Goal: Task Accomplishment & Management: Complete application form

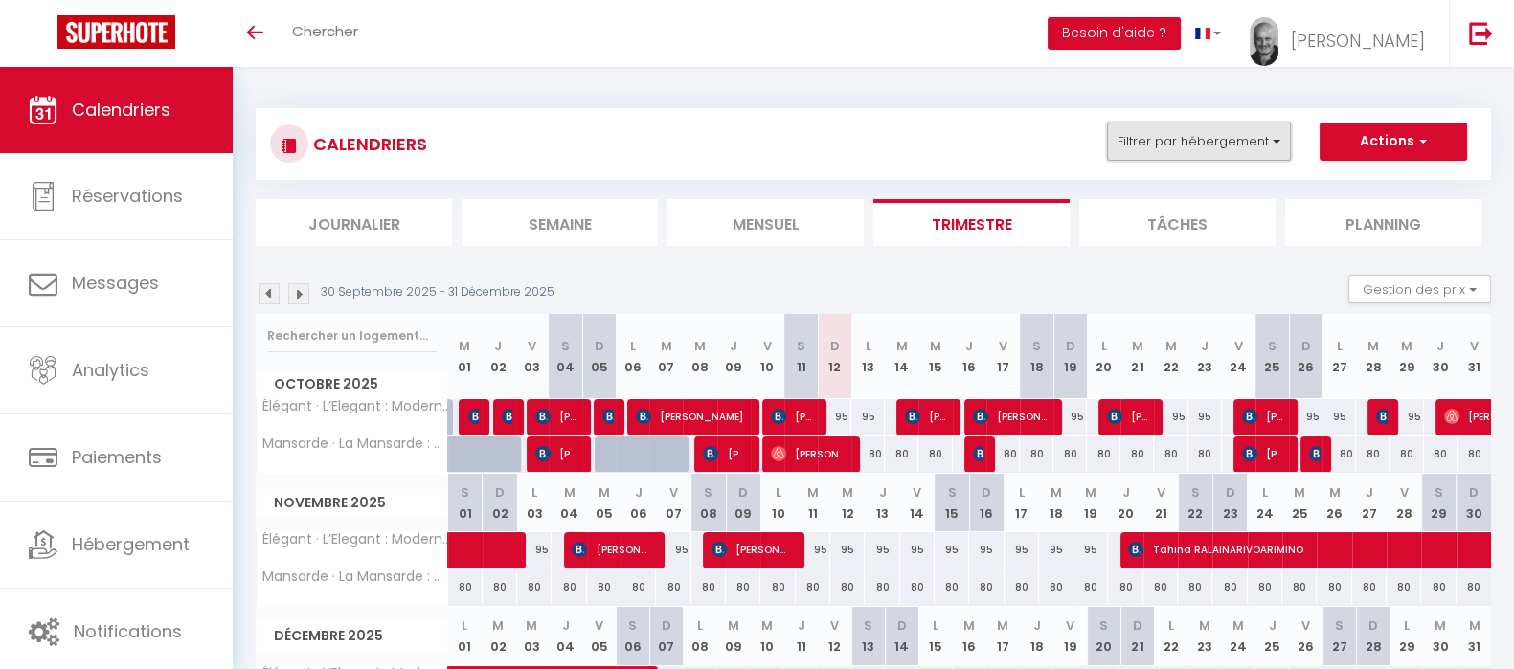
click at [1274, 143] on button "Filtrer par hébergement" at bounding box center [1199, 142] width 184 height 38
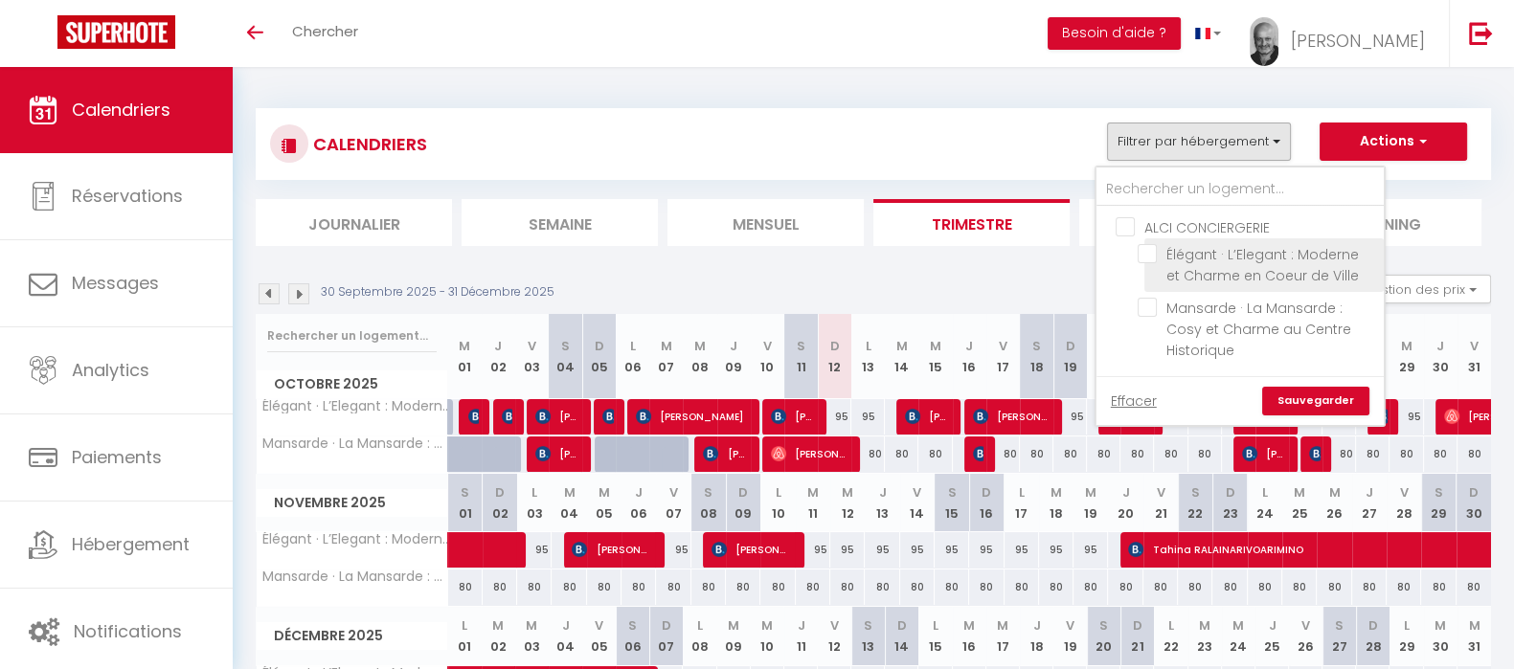
click at [1154, 258] on input "Élégant · L’Elegant : Moderne et Charme en Coeur de Ville" at bounding box center [1257, 253] width 239 height 19
checkbox input "true"
checkbox input "false"
click at [1325, 398] on link "Sauvegarder" at bounding box center [1315, 401] width 107 height 29
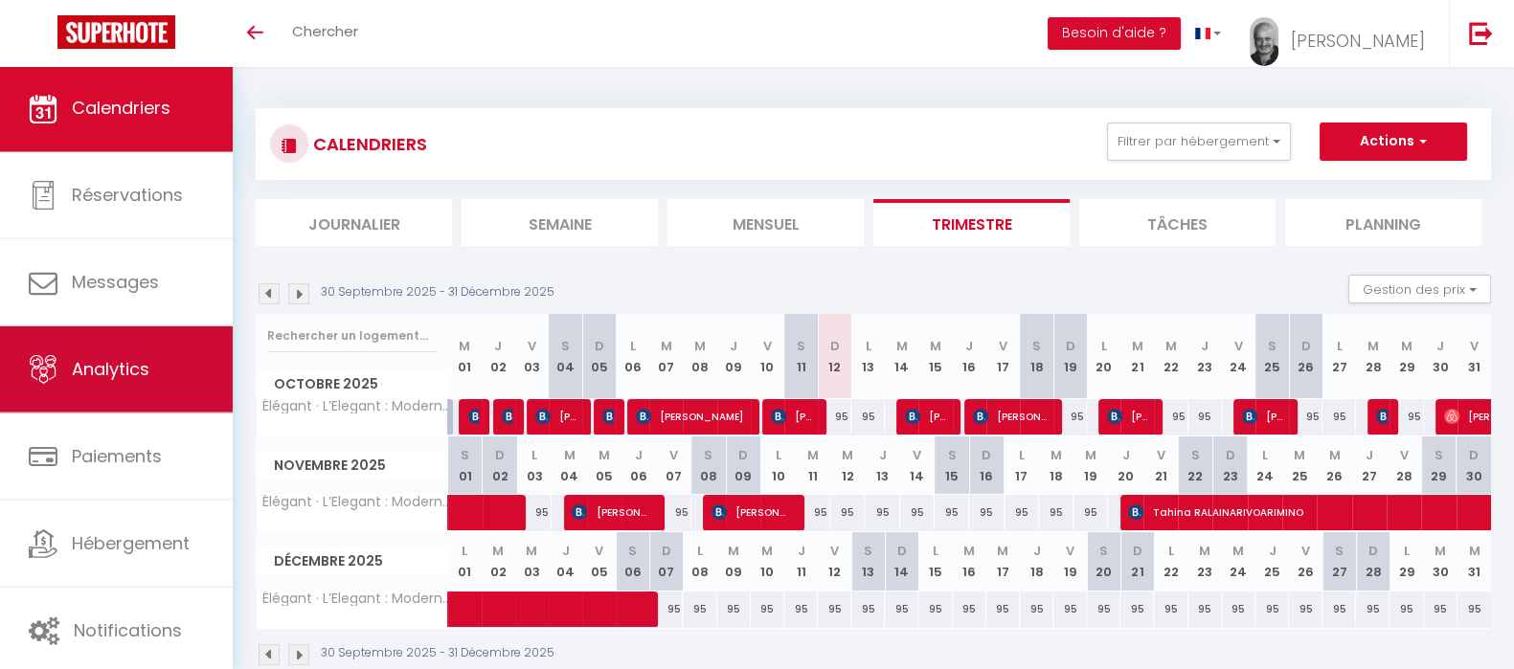
click at [134, 395] on link "Analytics" at bounding box center [116, 370] width 233 height 86
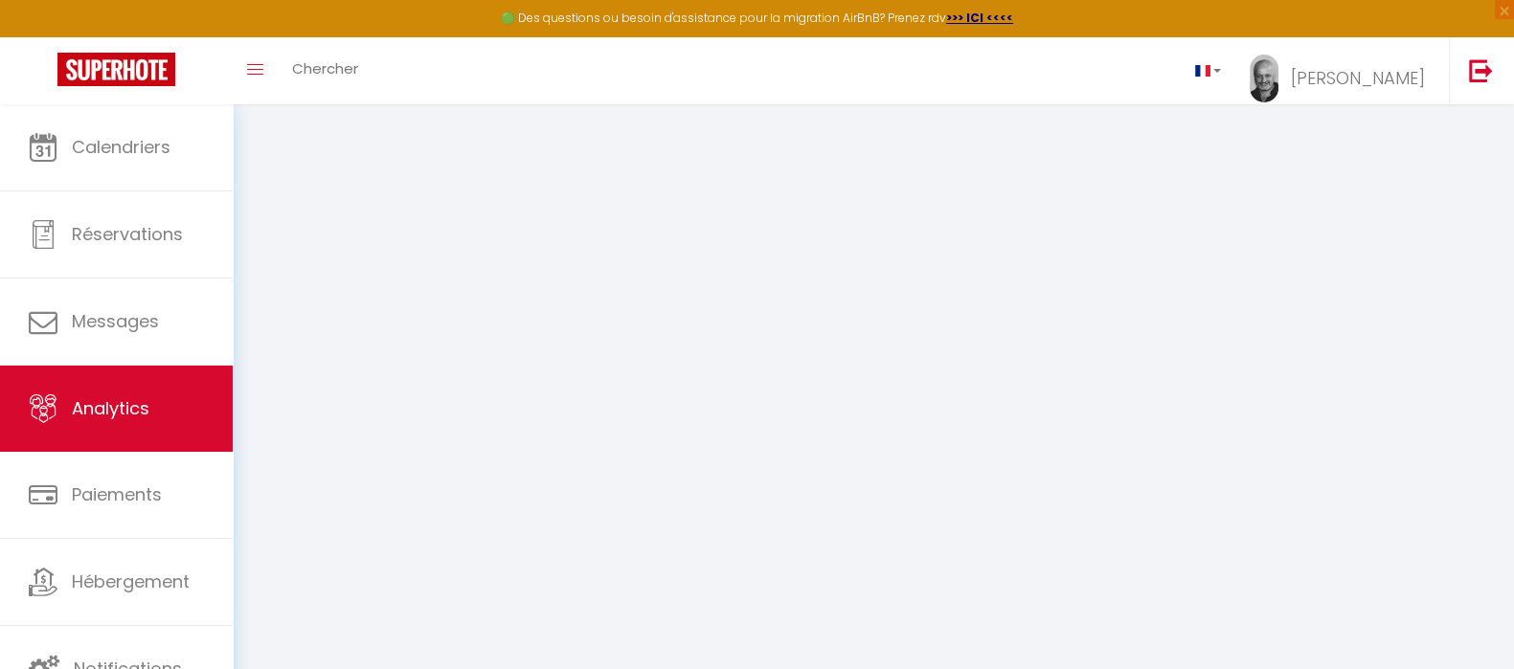
select select "2025"
select select "10"
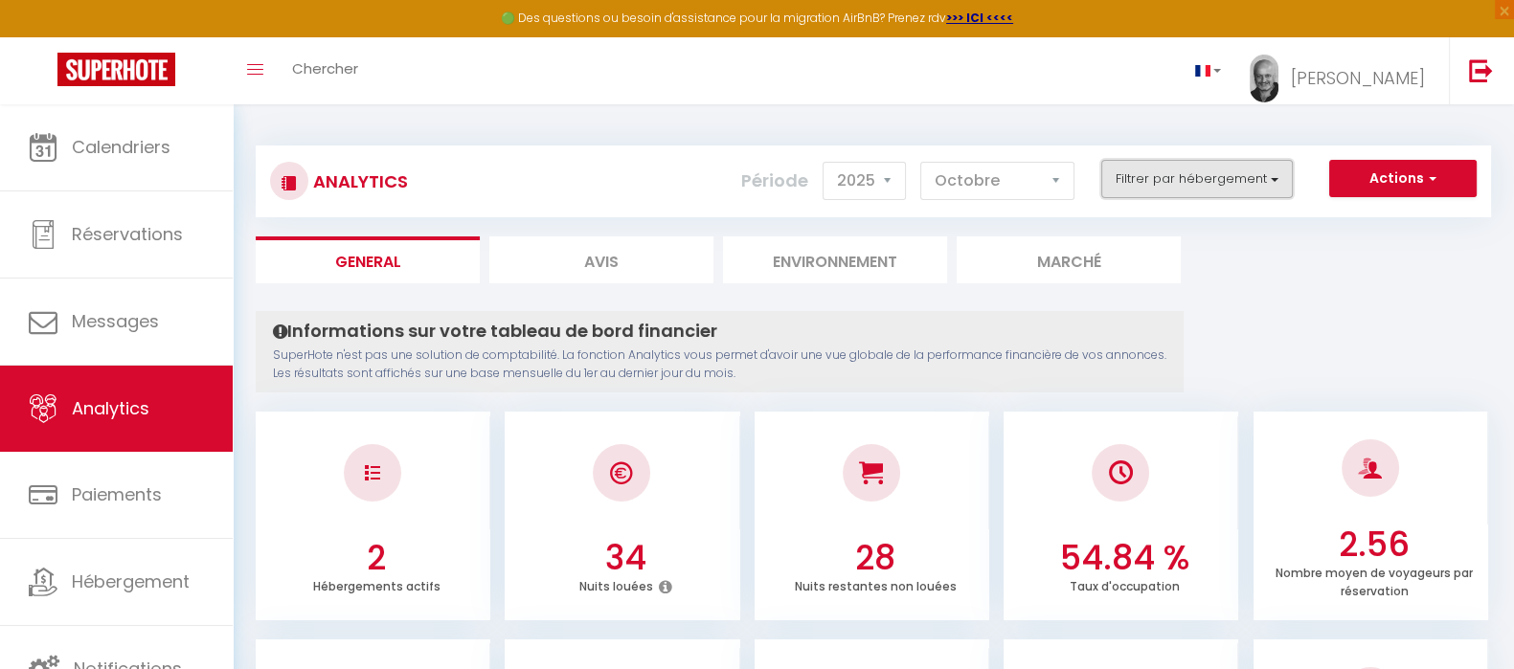
click at [1269, 184] on button "Filtrer par hébergement" at bounding box center [1197, 179] width 192 height 38
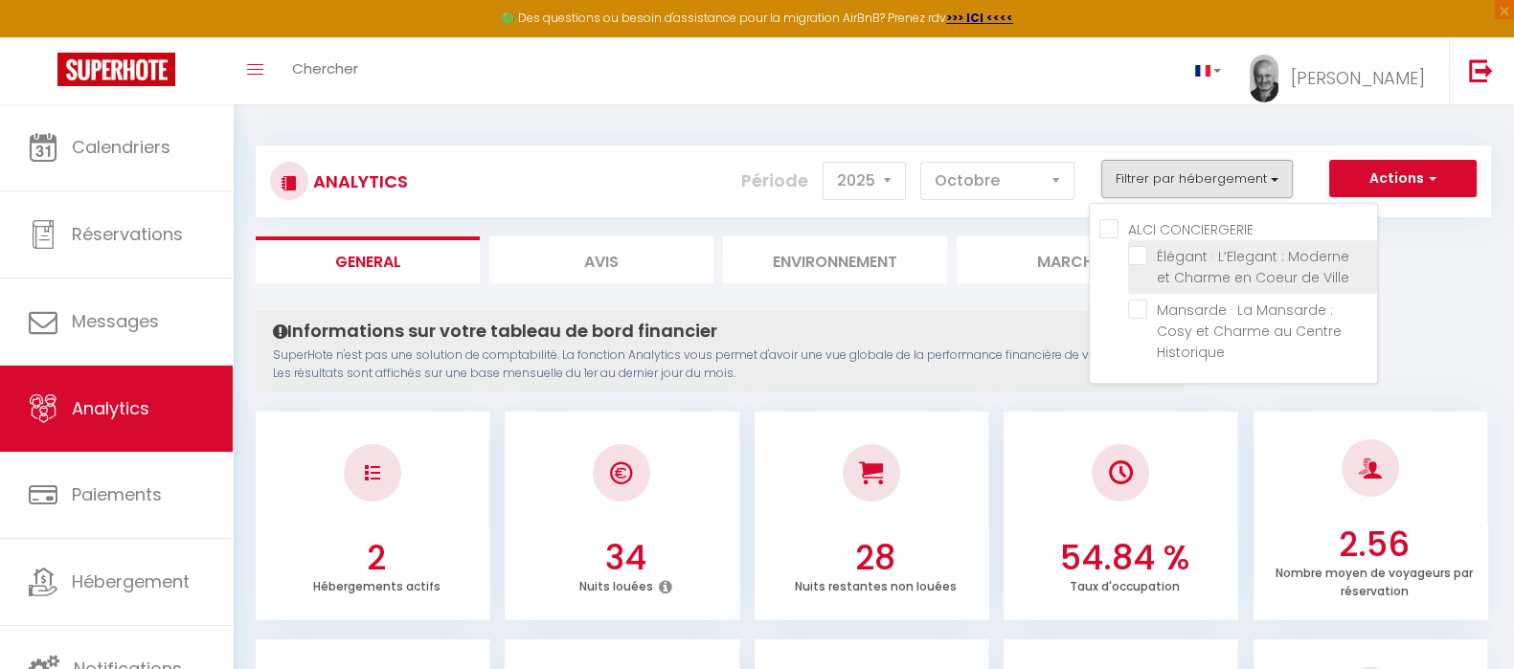
click at [1141, 258] on Ville "checkbox" at bounding box center [1252, 255] width 249 height 19
checkbox Ville "true"
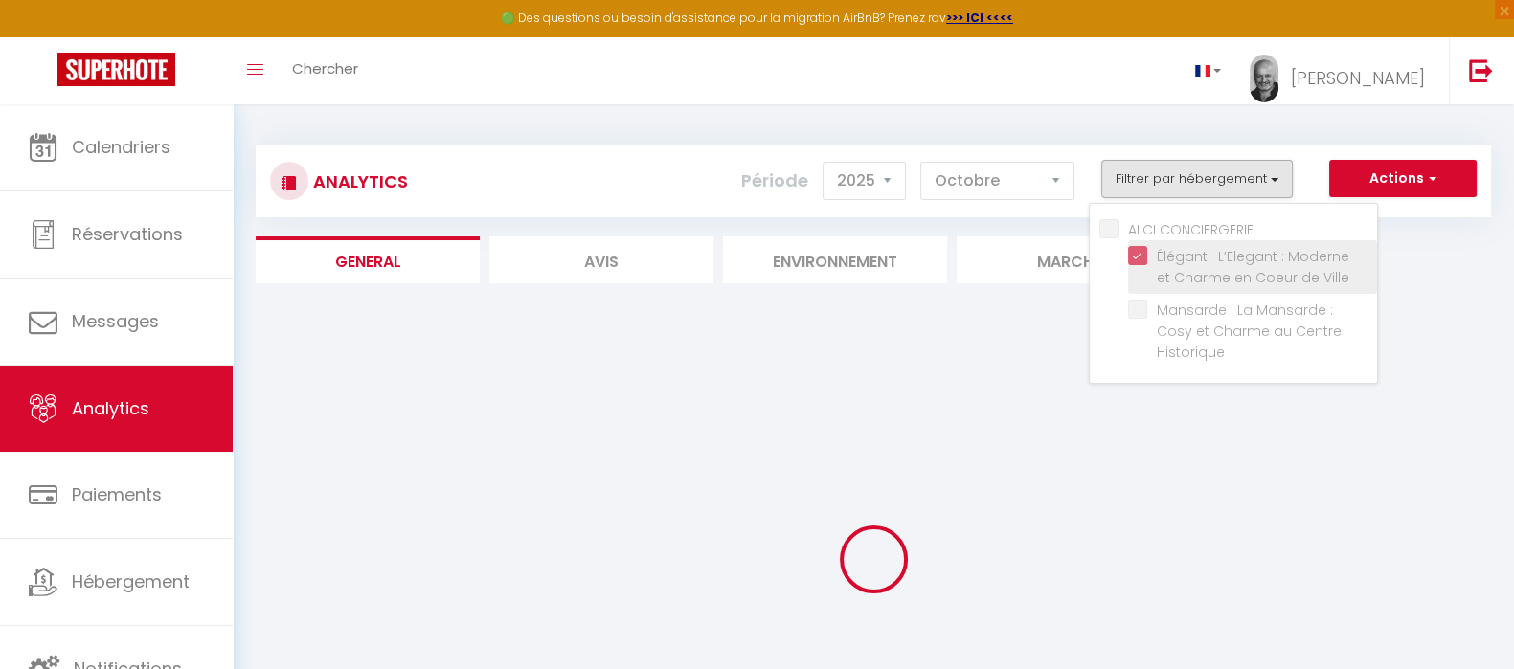
checkbox Historique "false"
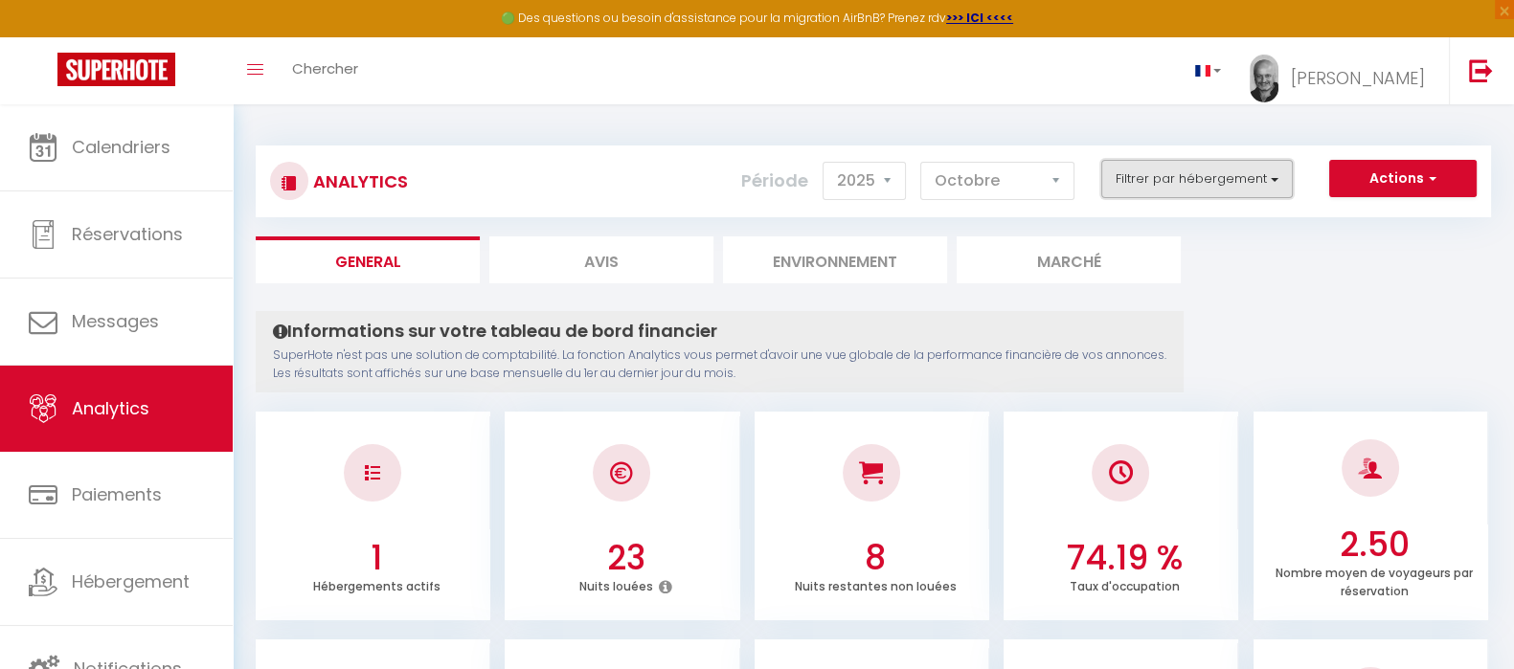
click at [1279, 179] on button "Filtrer par hébergement" at bounding box center [1197, 179] width 192 height 38
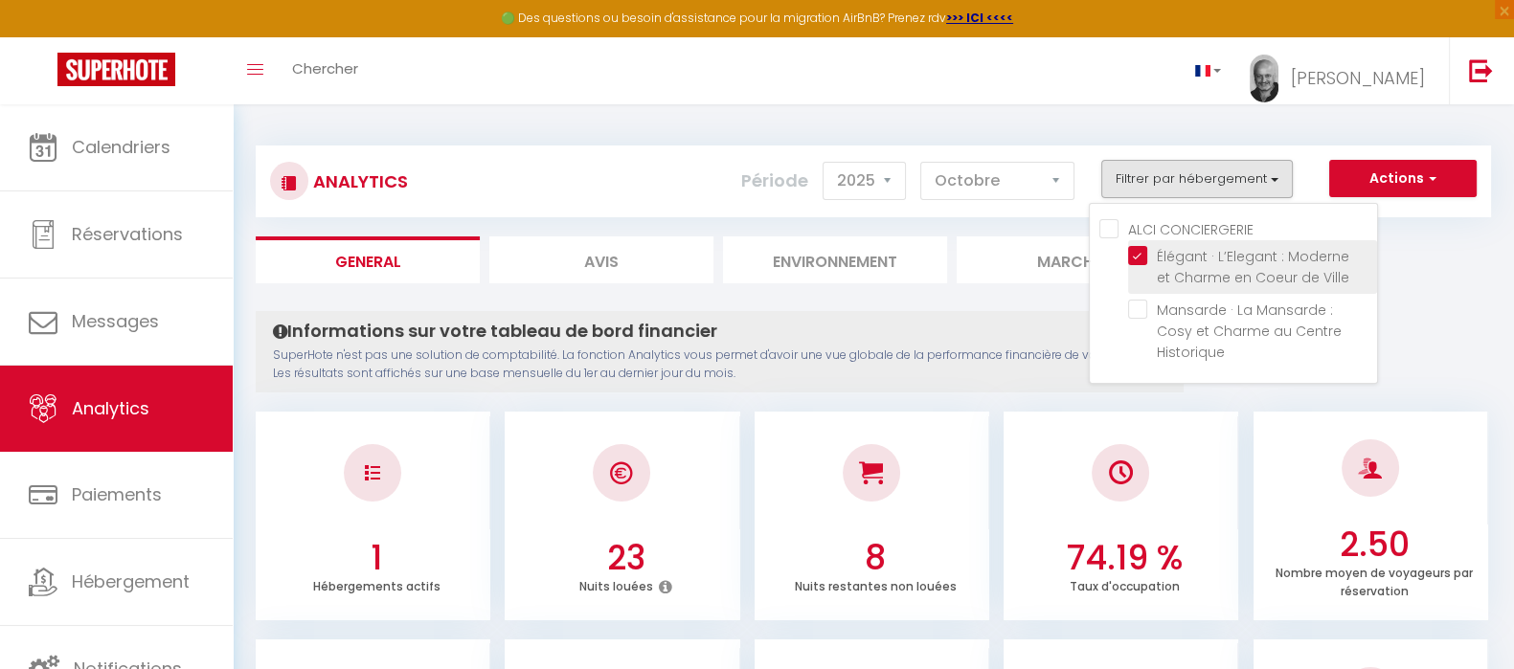
click at [1141, 254] on Ville "checkbox" at bounding box center [1252, 255] width 249 height 19
checkbox Ville "false"
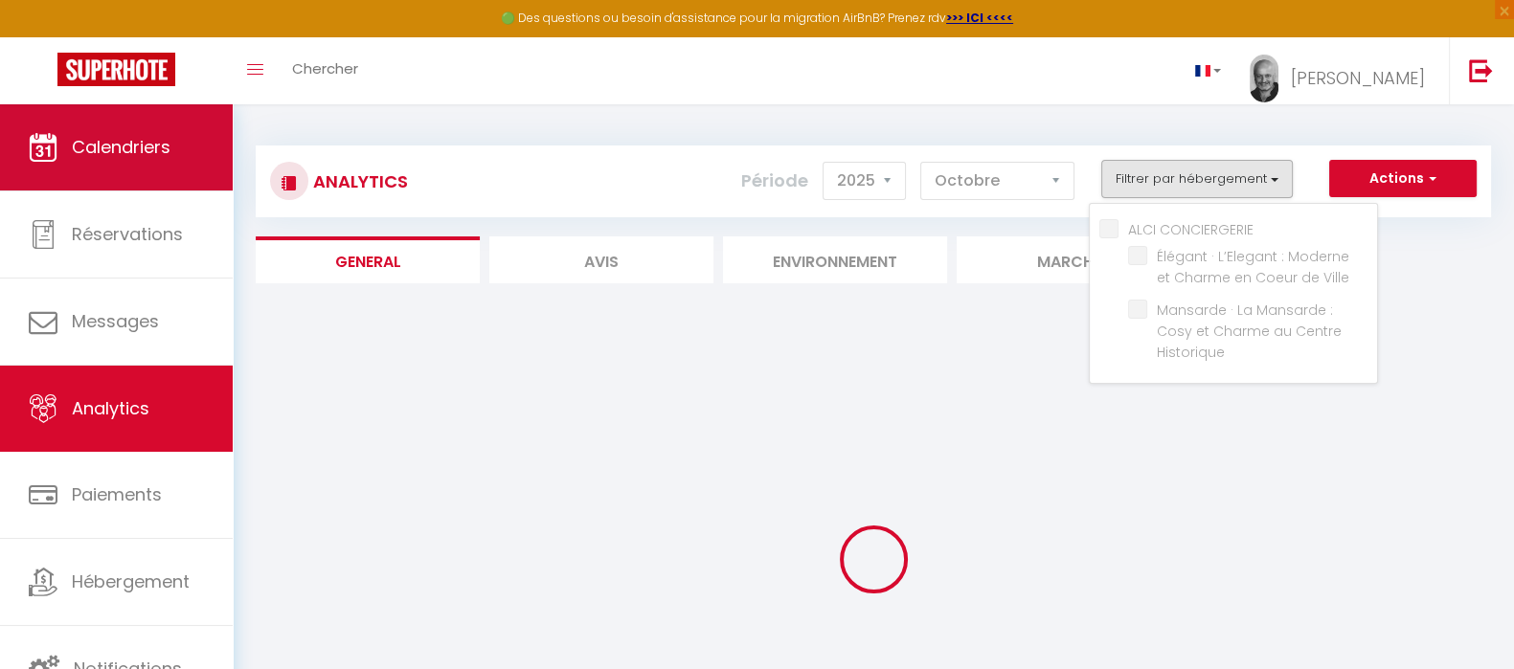
checkbox Historique "false"
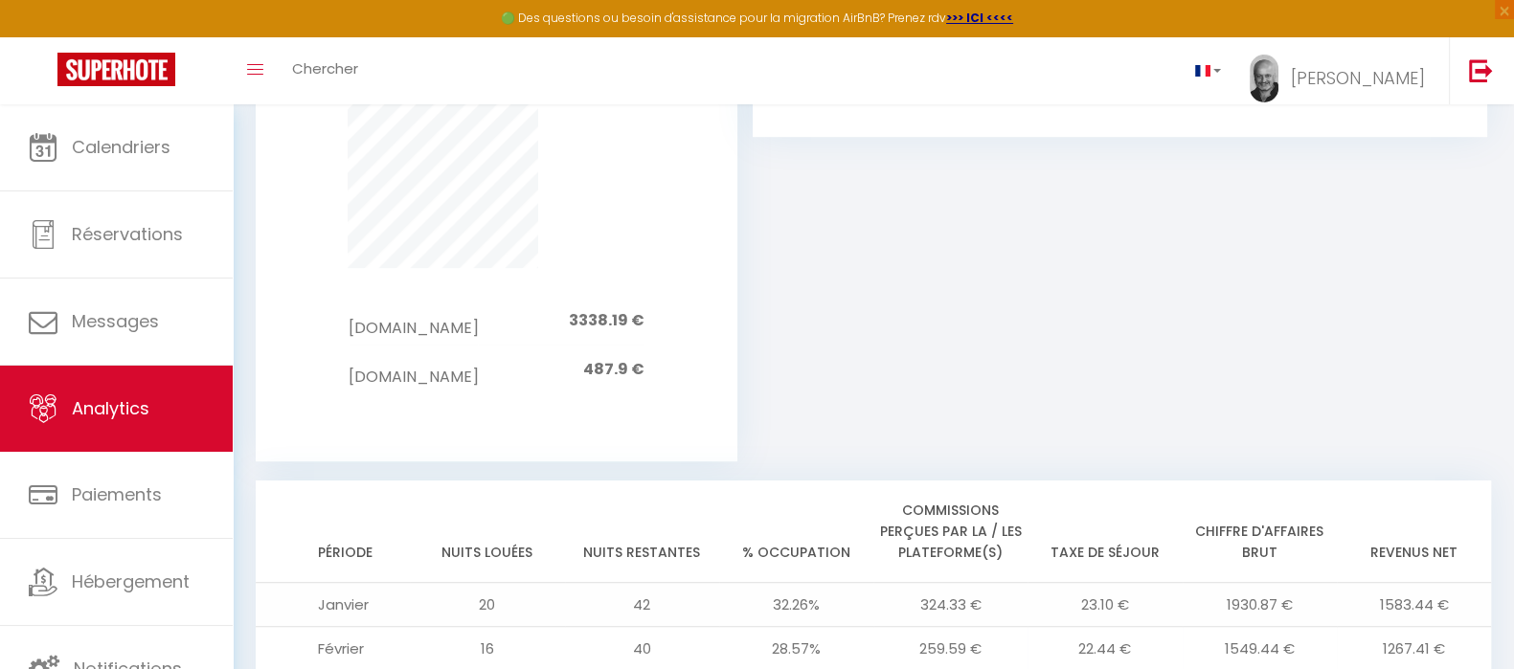
scroll to position [1711, 0]
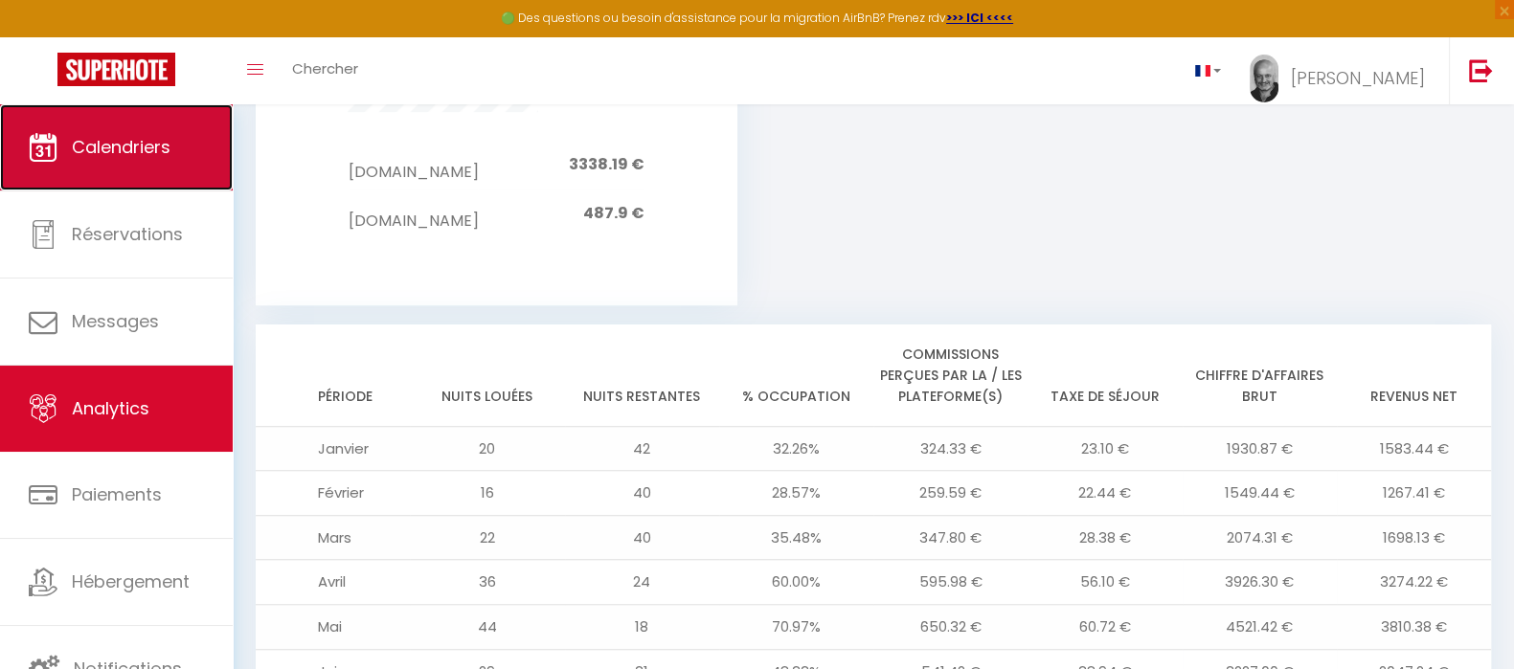
click at [131, 147] on span "Calendriers" at bounding box center [121, 147] width 99 height 24
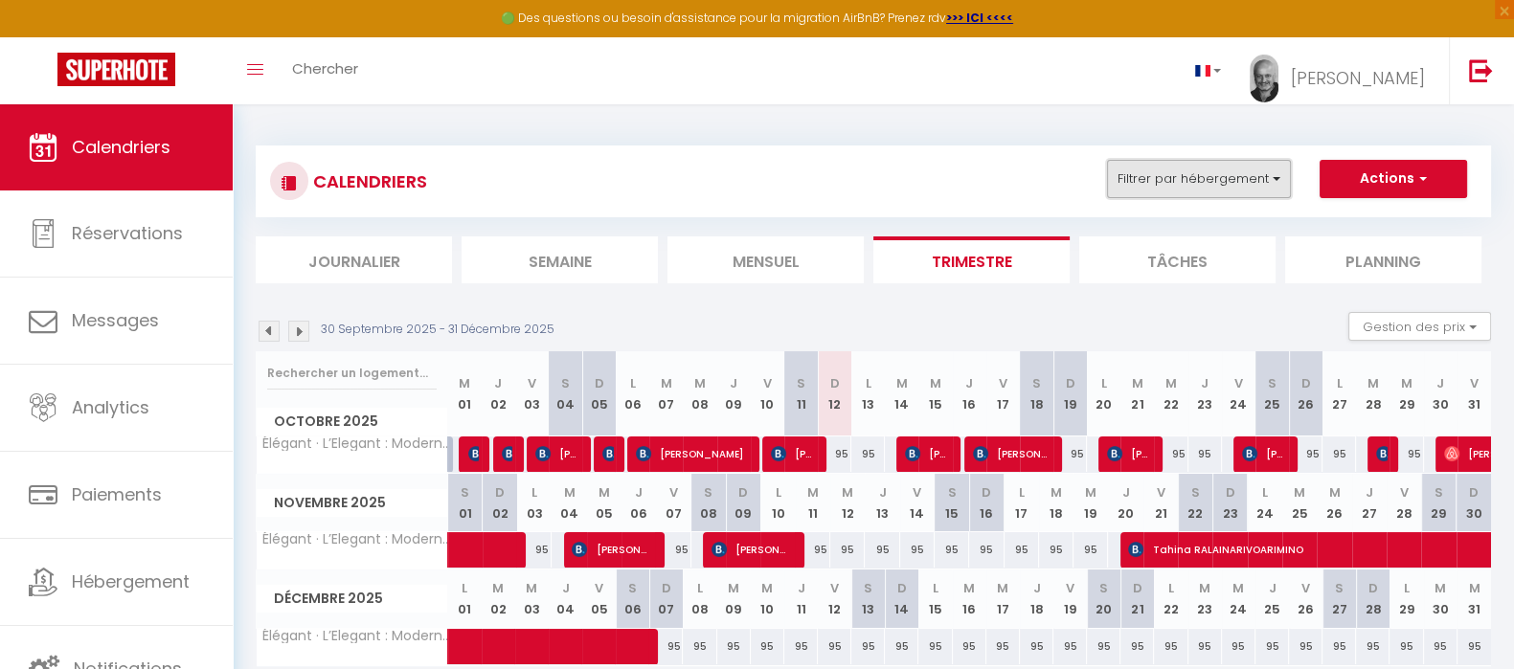
click at [1277, 179] on button "Filtrer par hébergement" at bounding box center [1199, 179] width 184 height 38
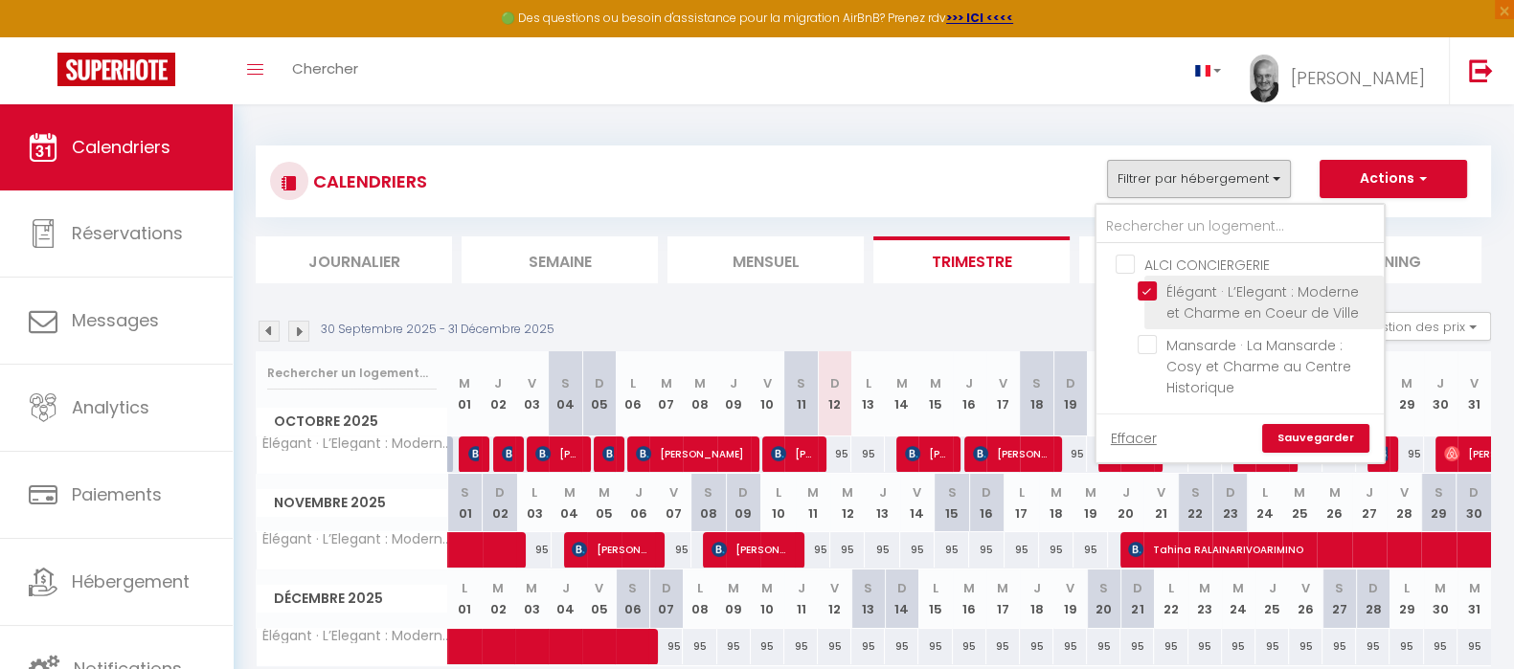
click at [1152, 286] on input "Élégant · L’Elegant : Moderne et Charme en Coeur de Ville" at bounding box center [1257, 291] width 239 height 19
checkbox input "false"
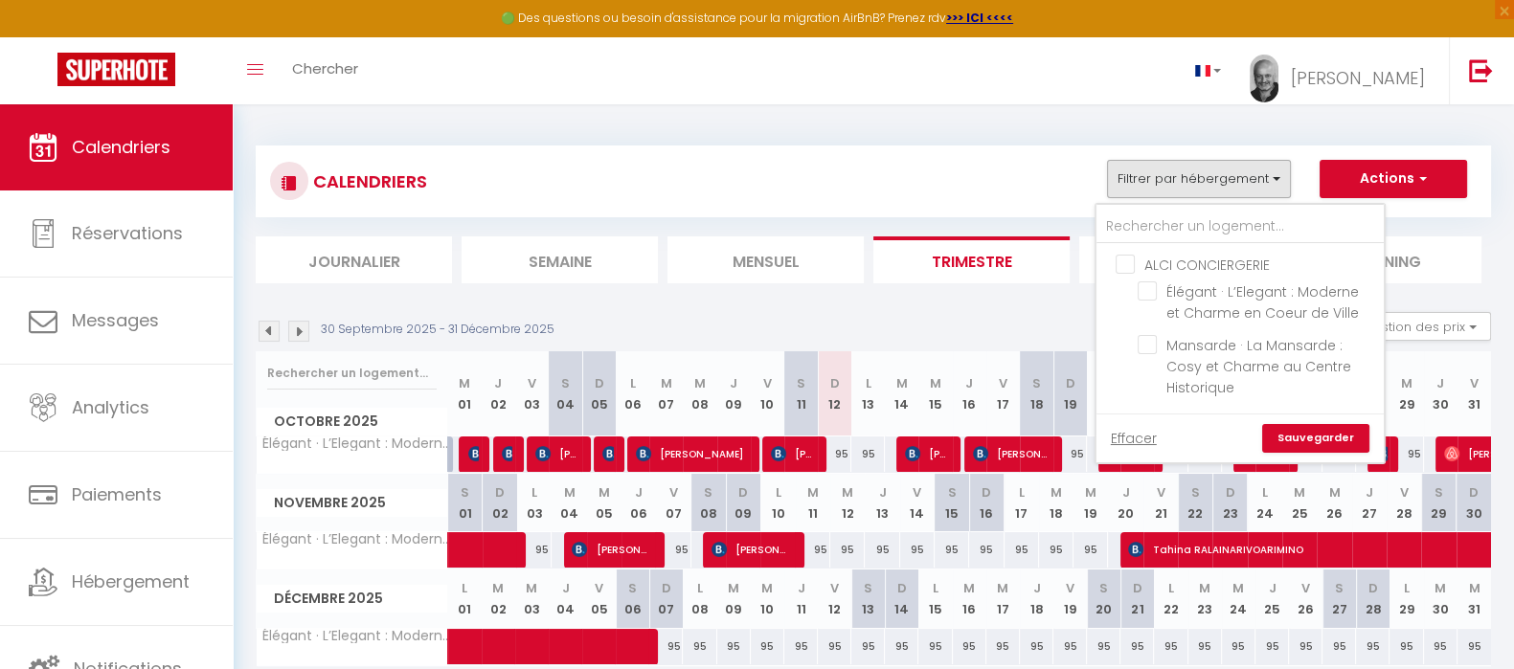
click at [1342, 437] on link "Sauvegarder" at bounding box center [1315, 438] width 107 height 29
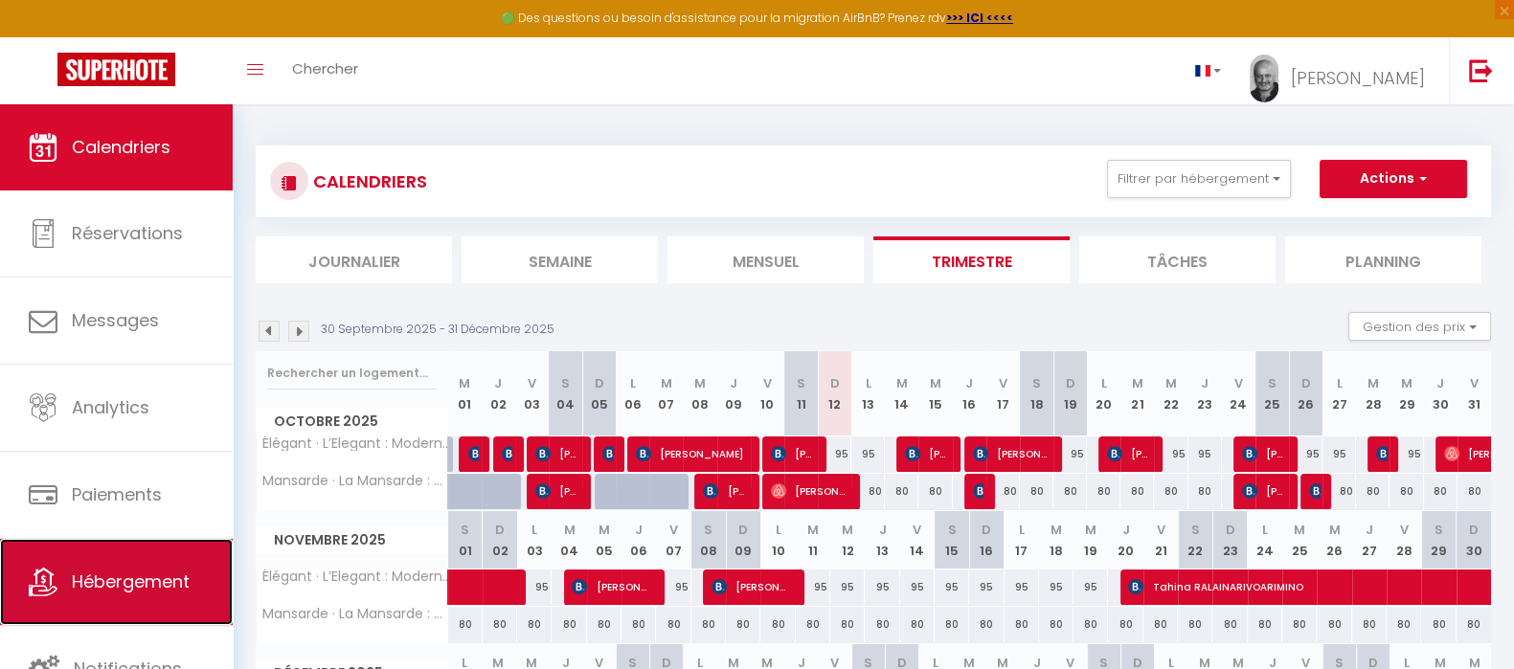
click at [124, 591] on span "Hébergement" at bounding box center [131, 582] width 118 height 24
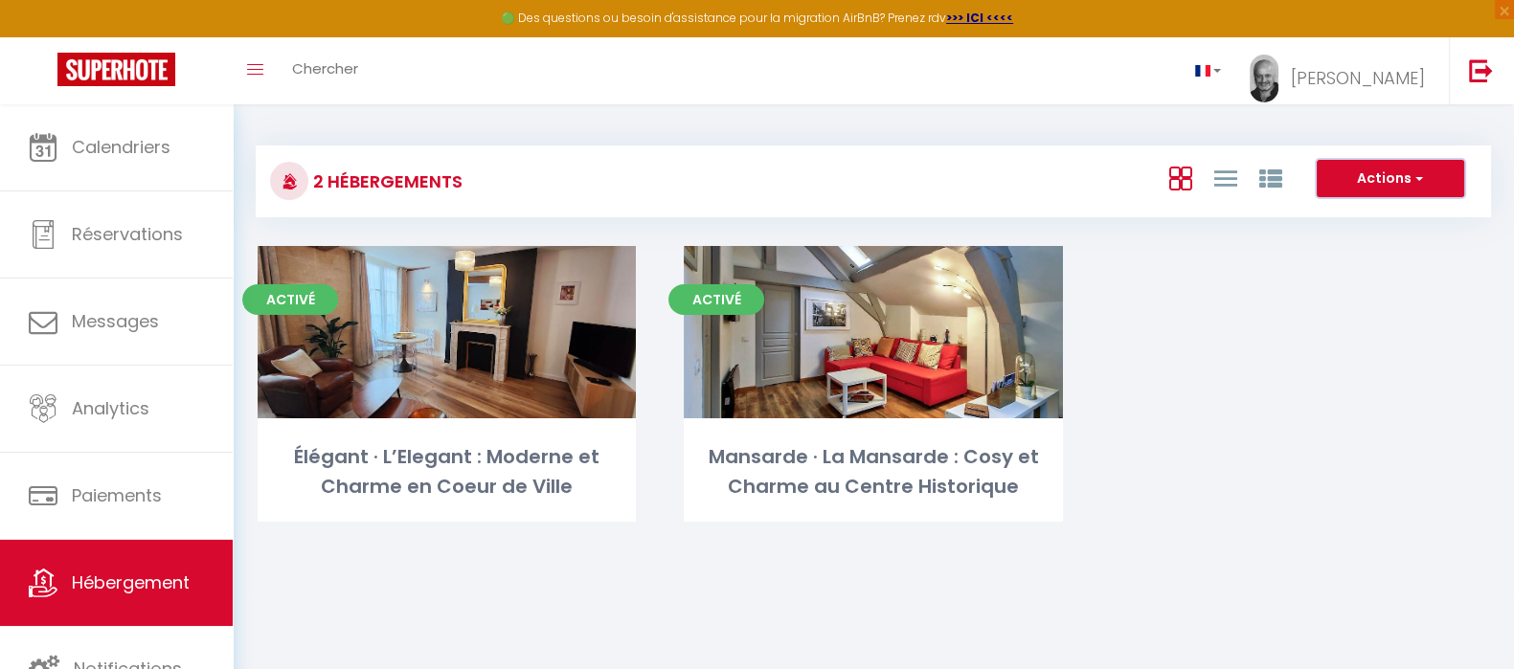
click at [1431, 168] on button "Actions" at bounding box center [1390, 179] width 147 height 38
click at [1348, 215] on li "Nouveau groupe" at bounding box center [1375, 218] width 175 height 21
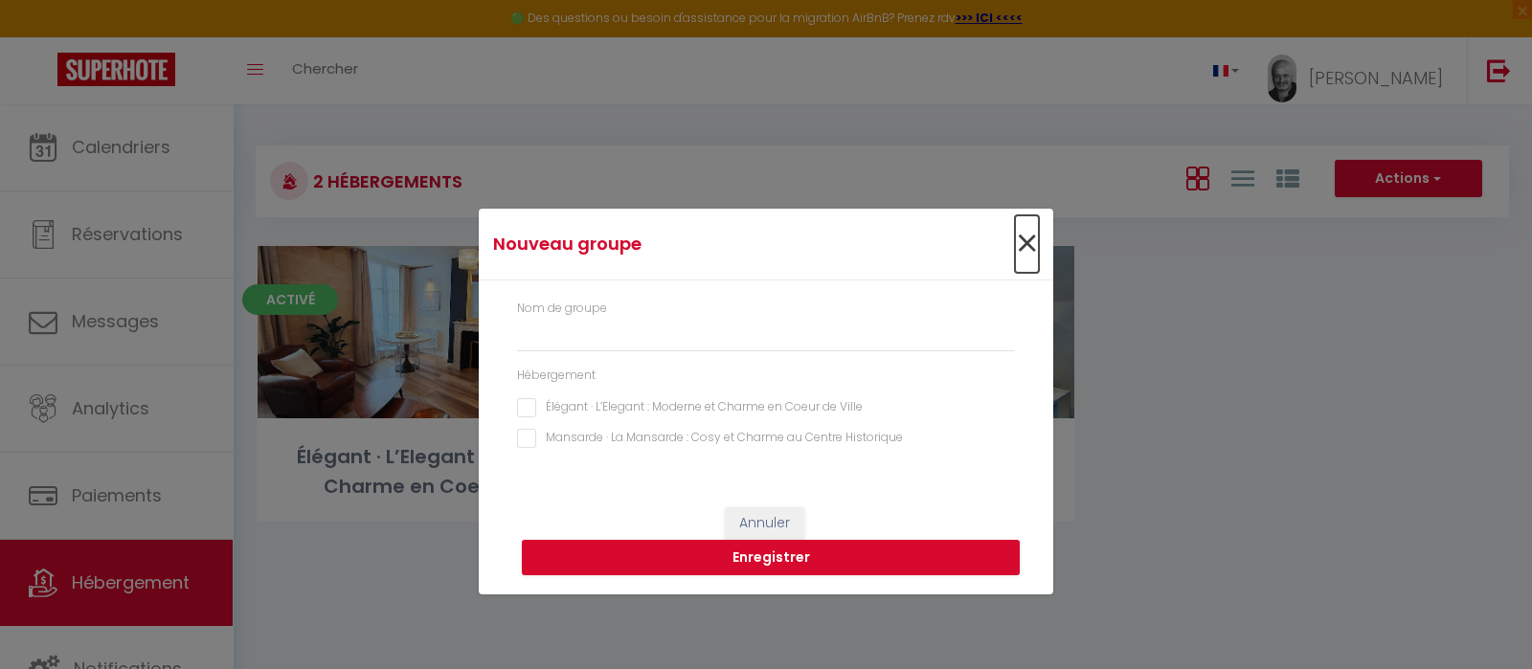
click at [1026, 241] on span "×" at bounding box center [1027, 243] width 24 height 57
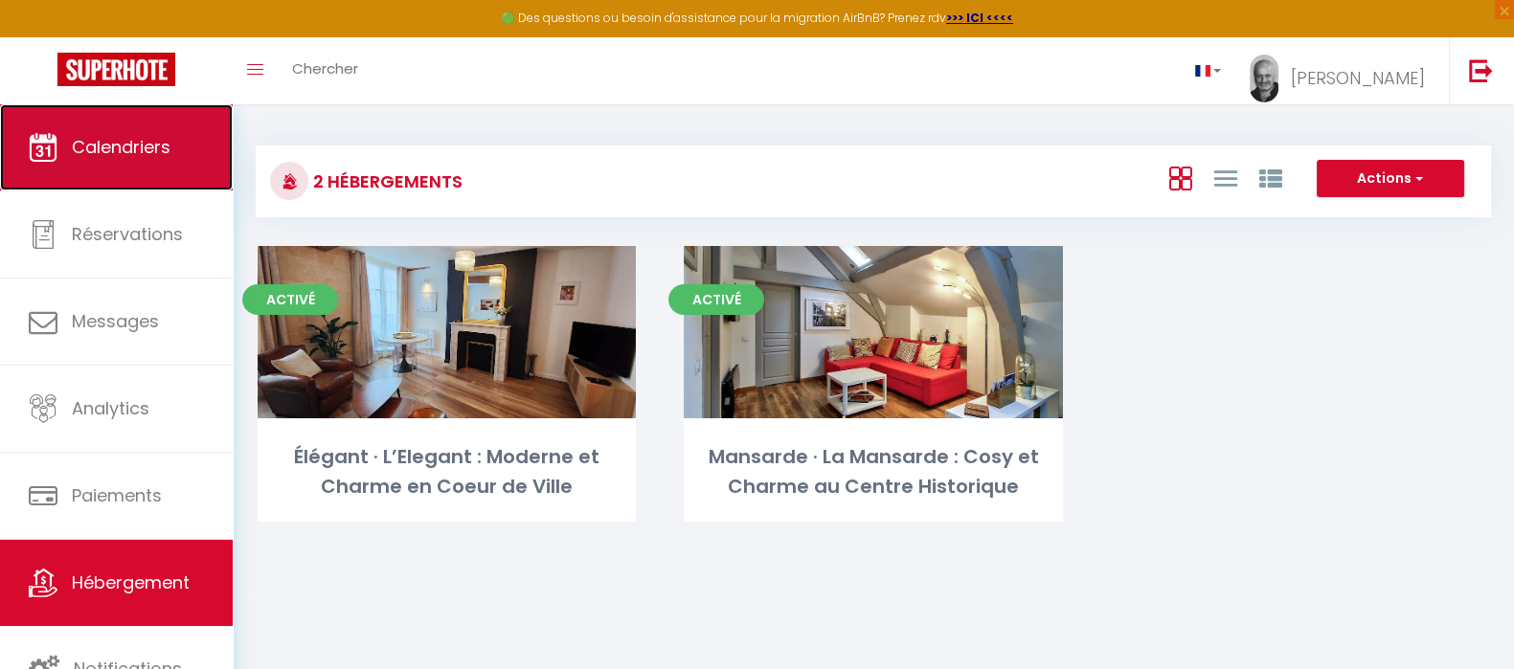
click at [105, 140] on span "Calendriers" at bounding box center [121, 147] width 99 height 24
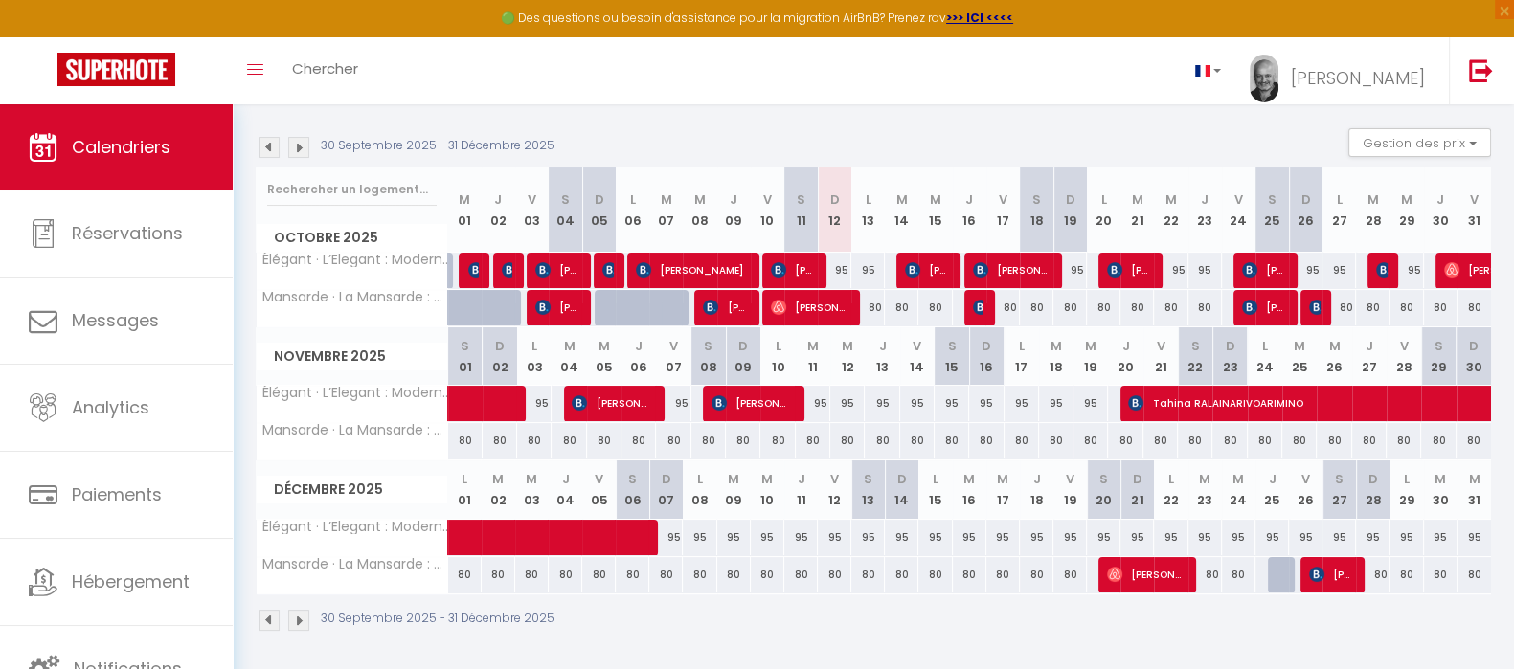
scroll to position [185, 0]
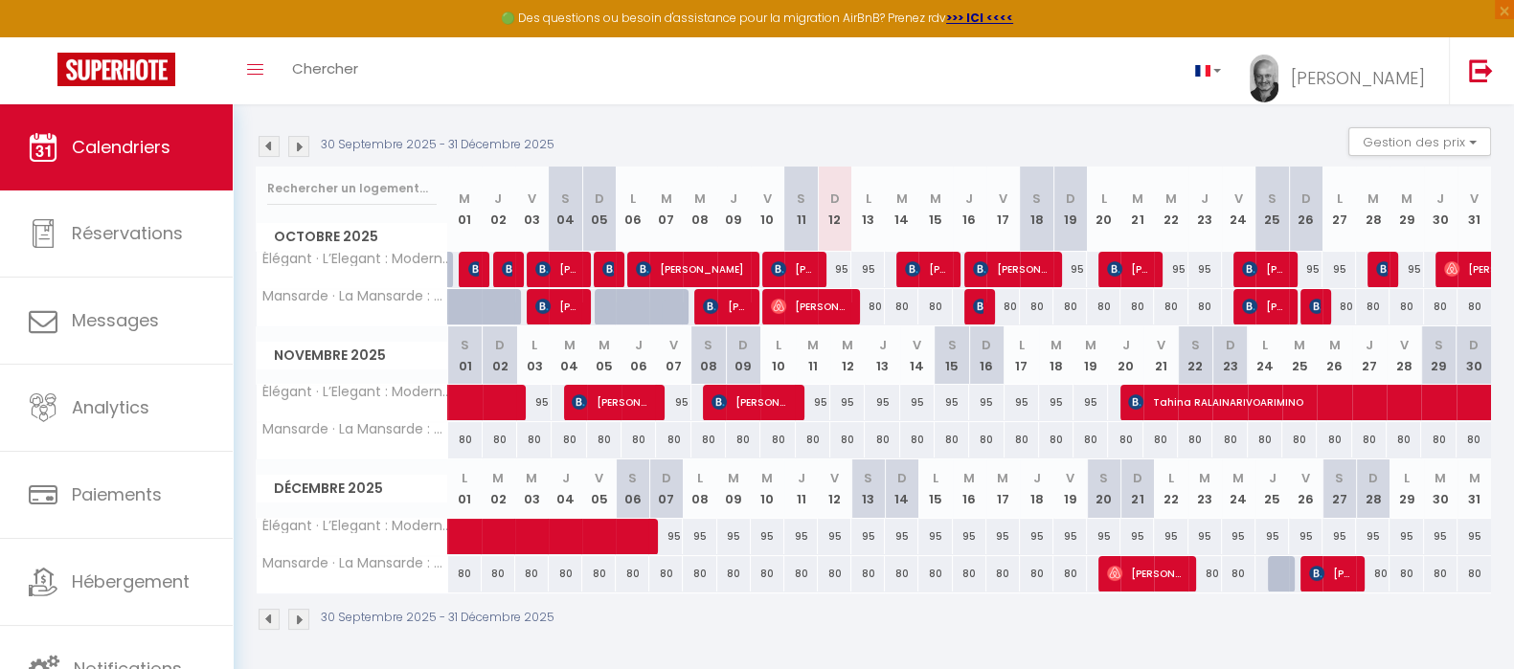
click at [297, 618] on img at bounding box center [298, 619] width 21 height 21
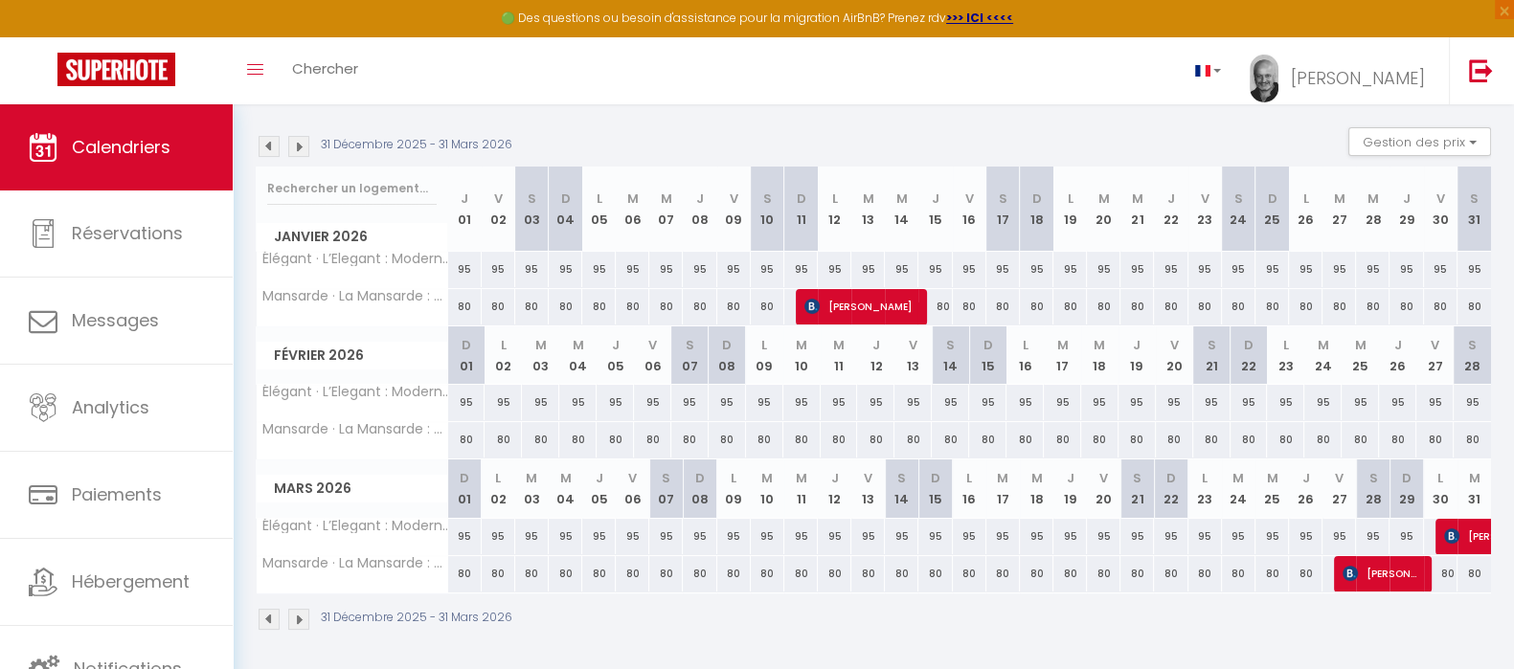
click at [297, 618] on img at bounding box center [298, 619] width 21 height 21
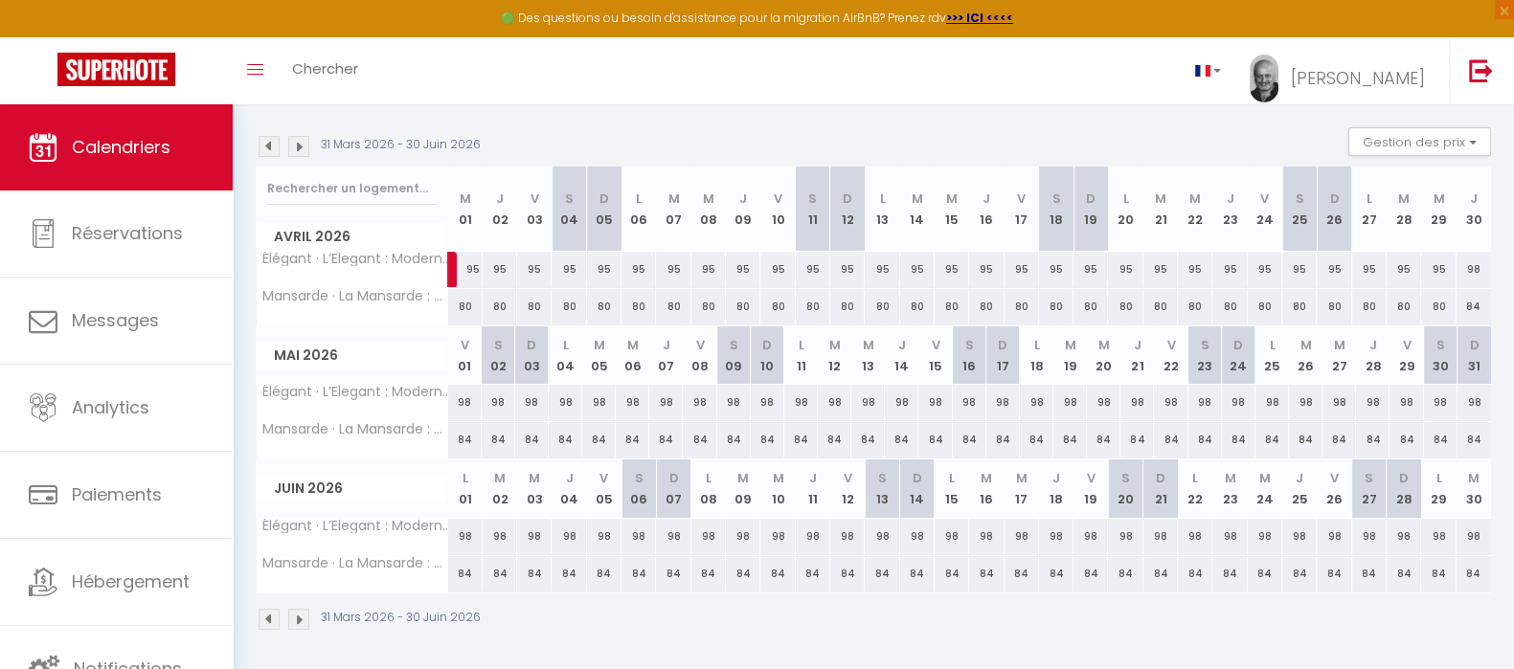
click at [297, 618] on img at bounding box center [298, 619] width 21 height 21
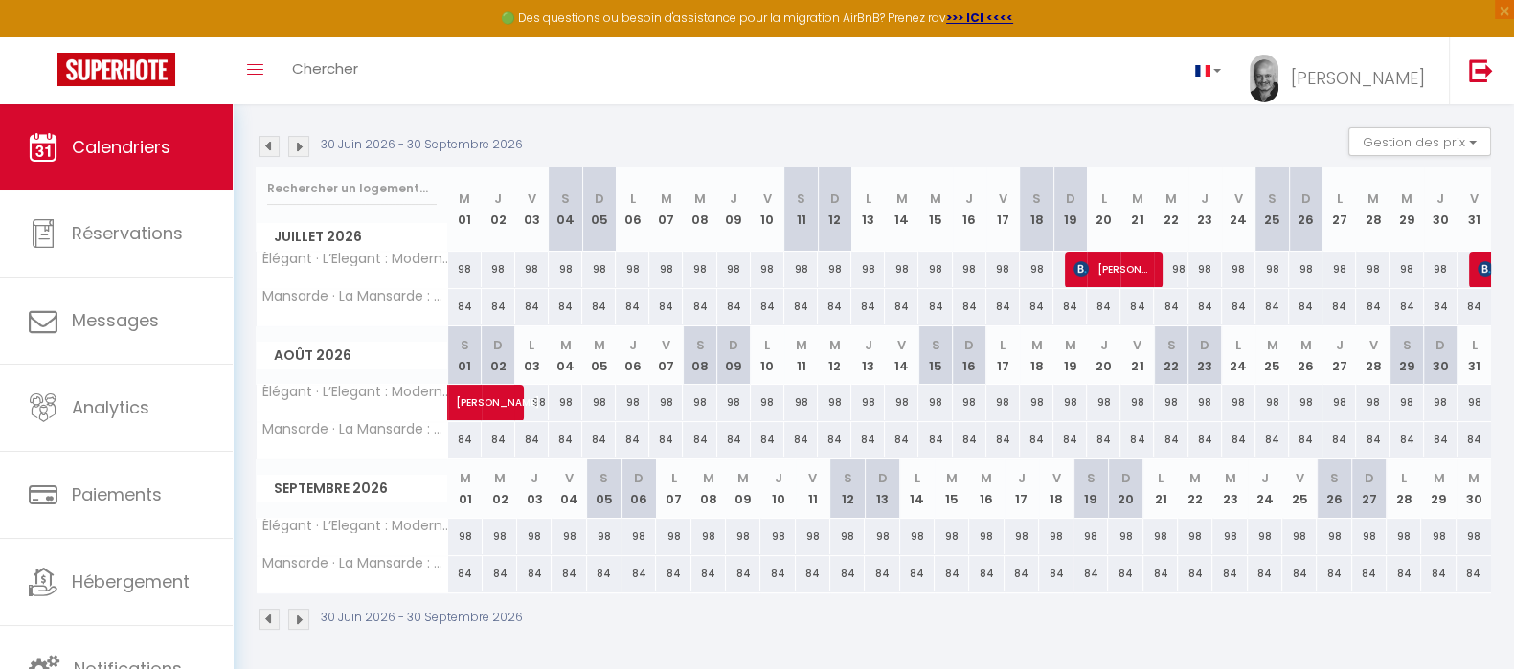
click at [297, 618] on img at bounding box center [298, 619] width 21 height 21
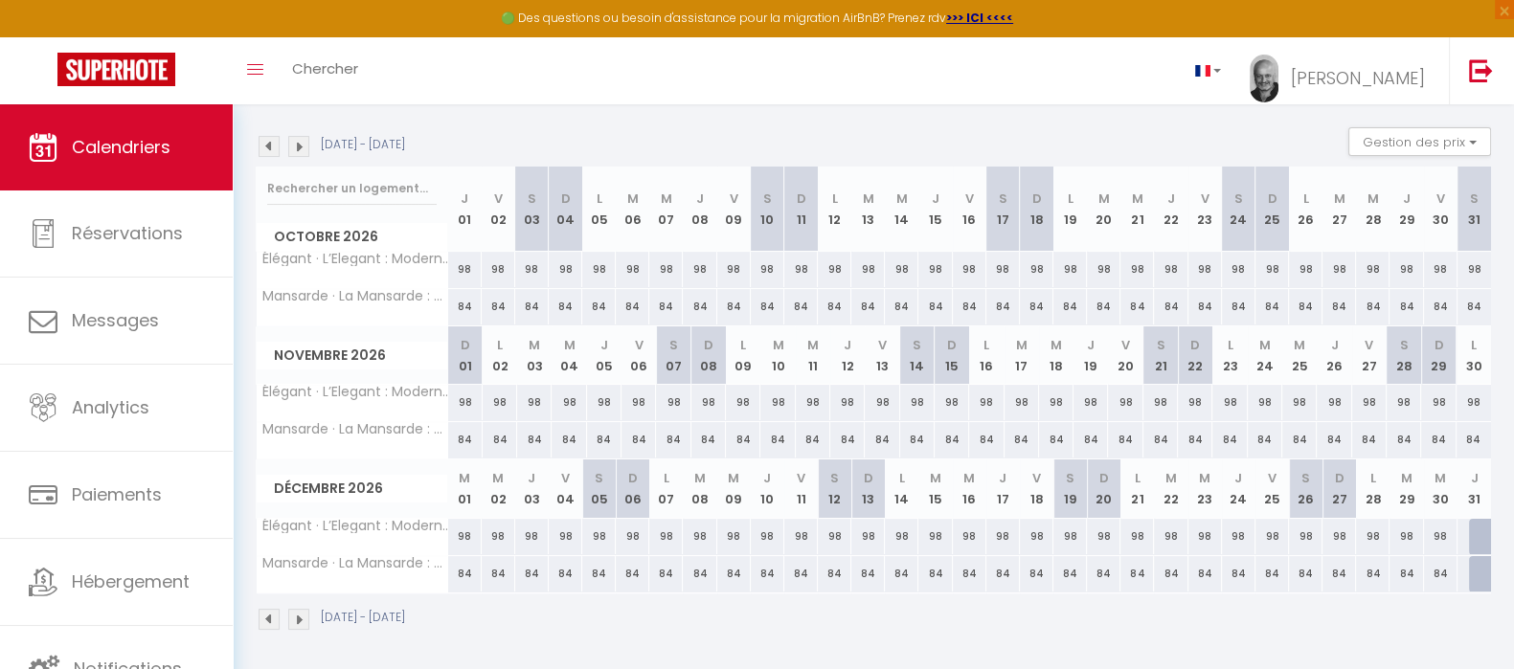
click at [297, 618] on img at bounding box center [298, 619] width 21 height 21
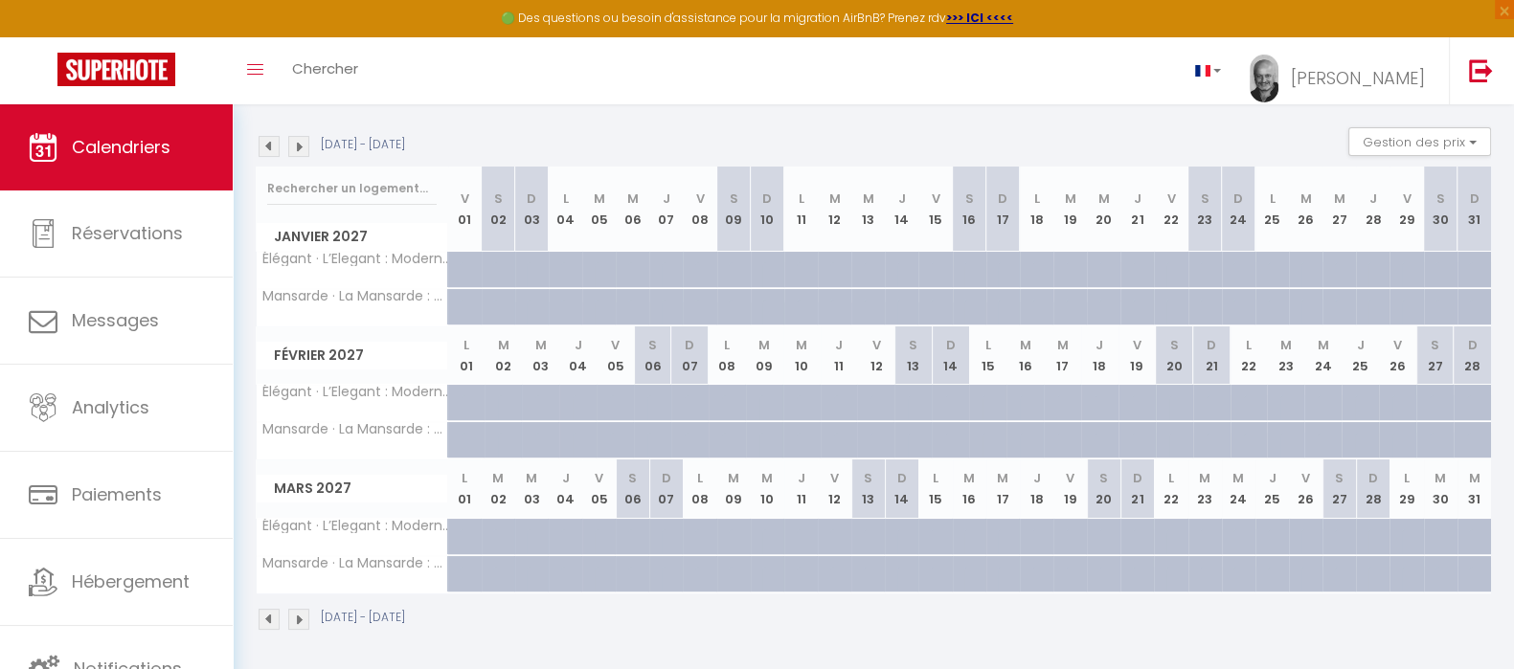
click at [264, 614] on img at bounding box center [269, 619] width 21 height 21
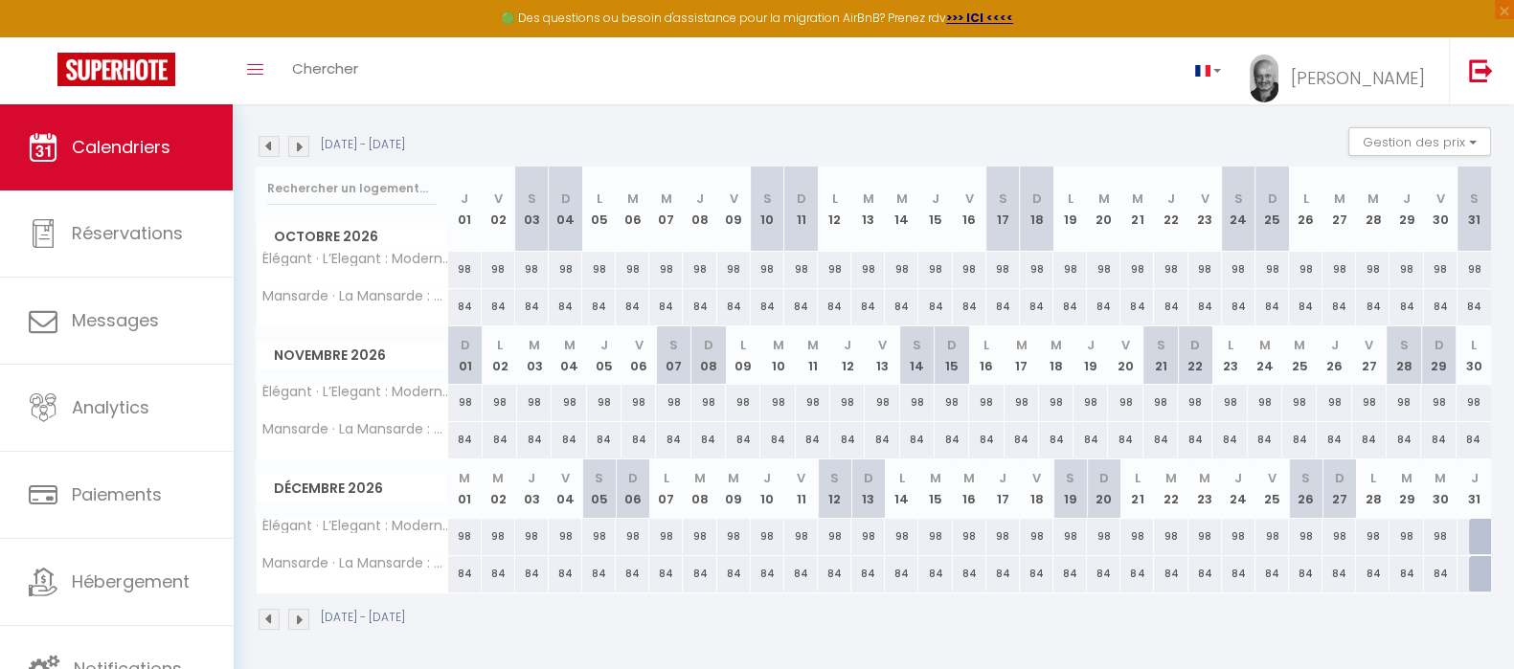
click at [264, 614] on img at bounding box center [269, 619] width 21 height 21
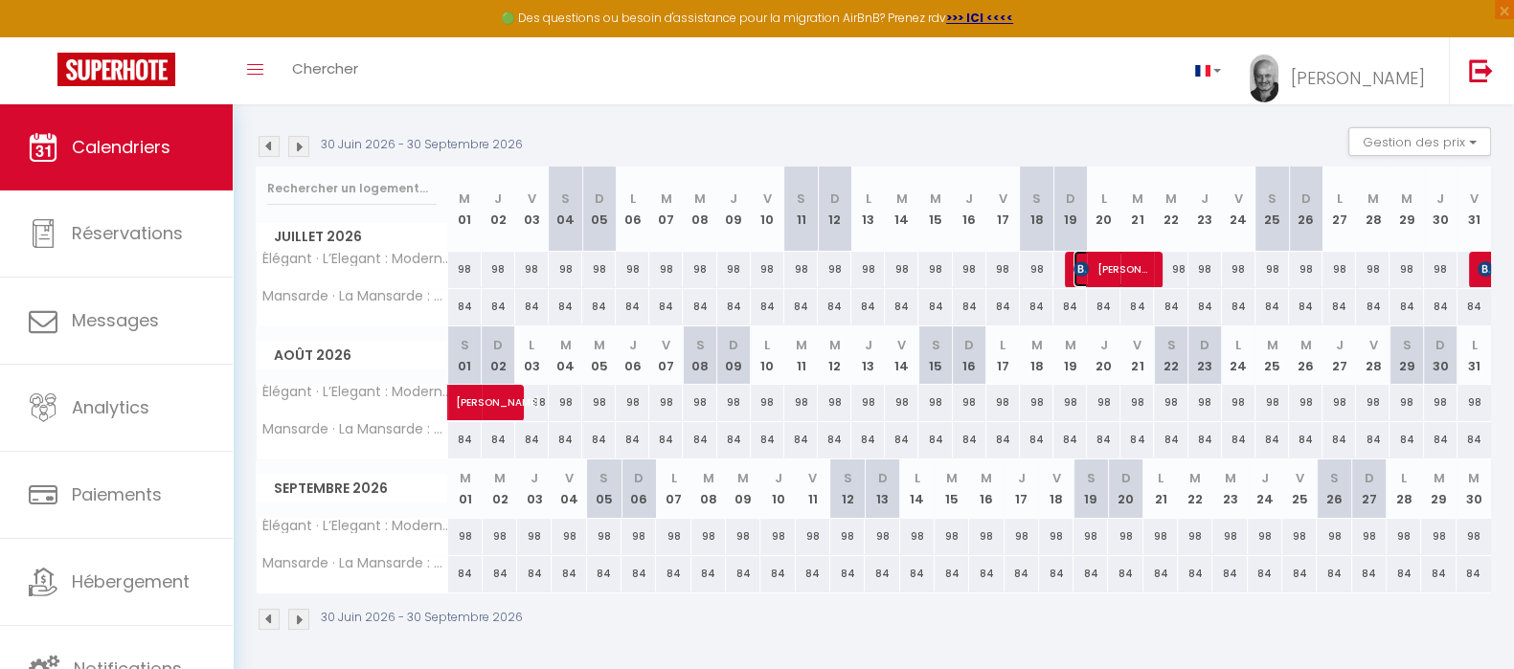
click at [1109, 272] on span "[PERSON_NAME]" at bounding box center [1113, 269] width 79 height 36
select select "OK"
select select "0"
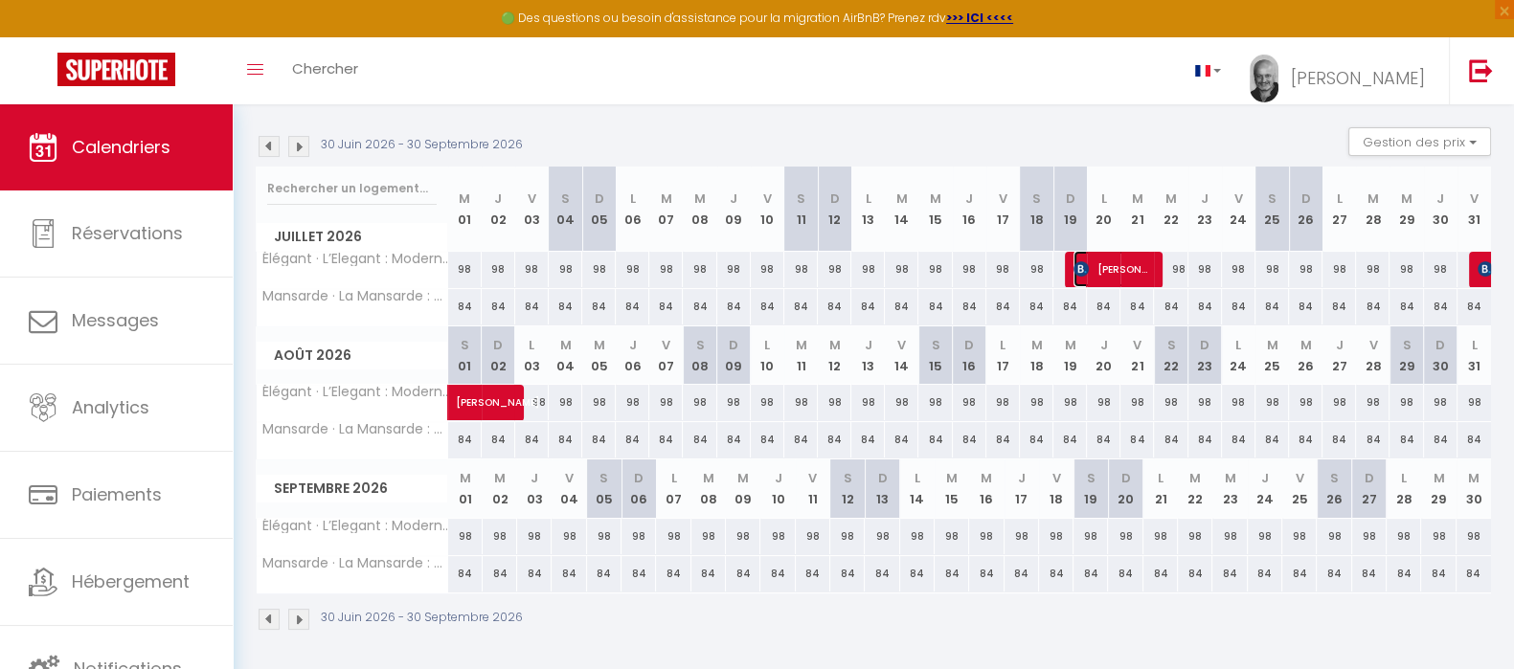
select select "1"
select select
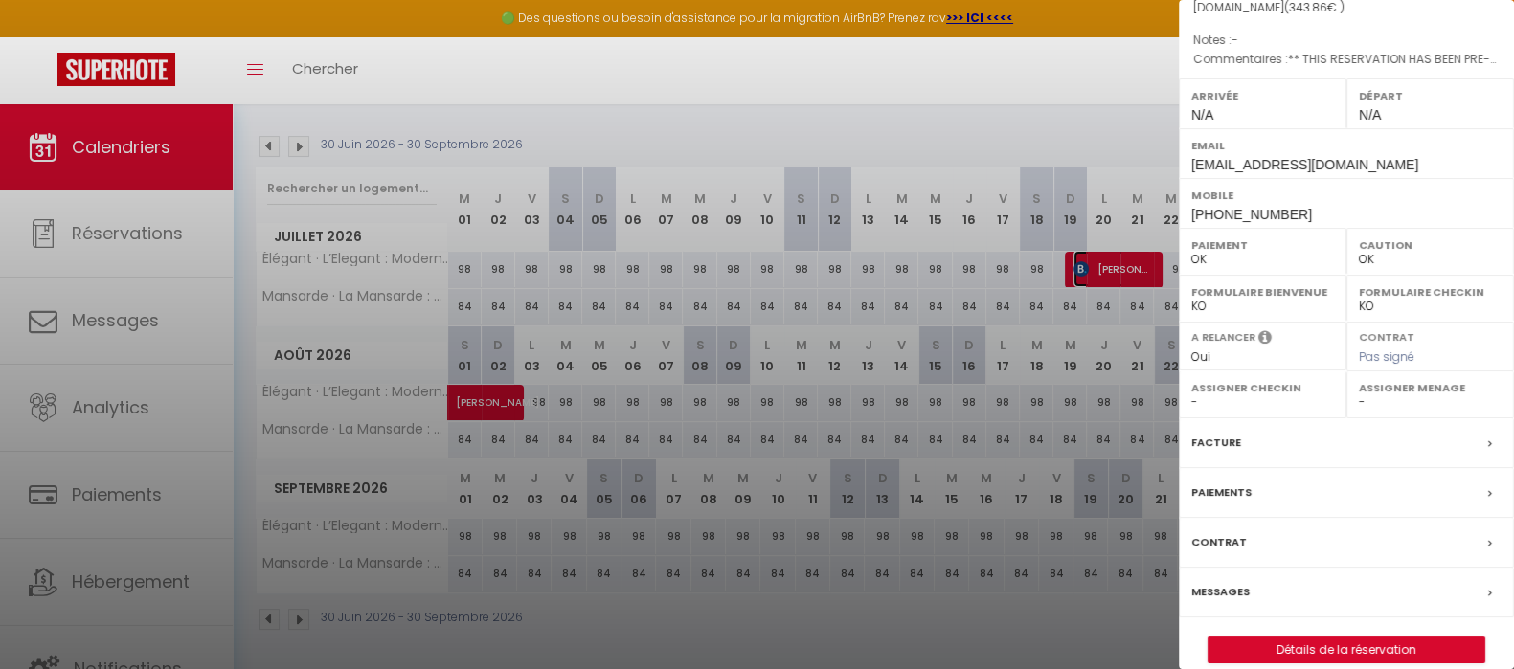
scroll to position [269, 0]
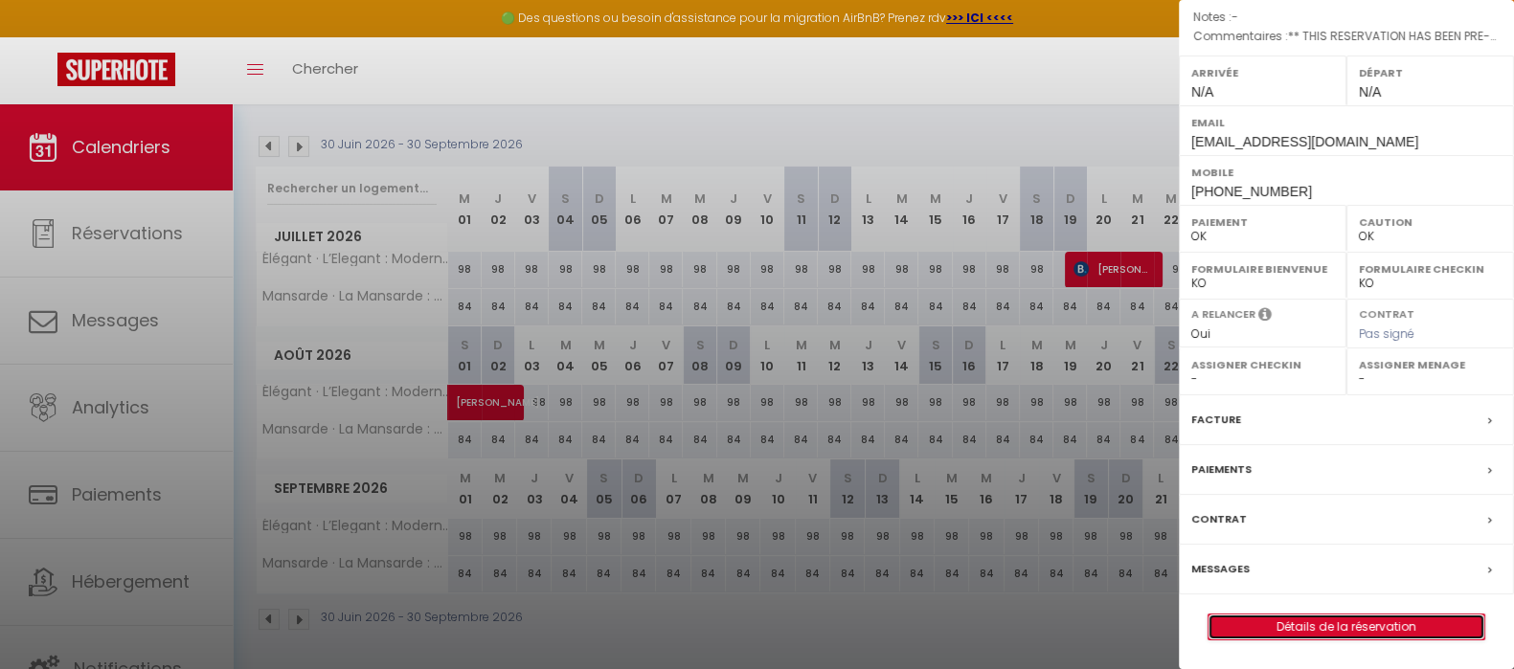
click at [1325, 623] on link "Détails de la réservation" at bounding box center [1347, 627] width 276 height 25
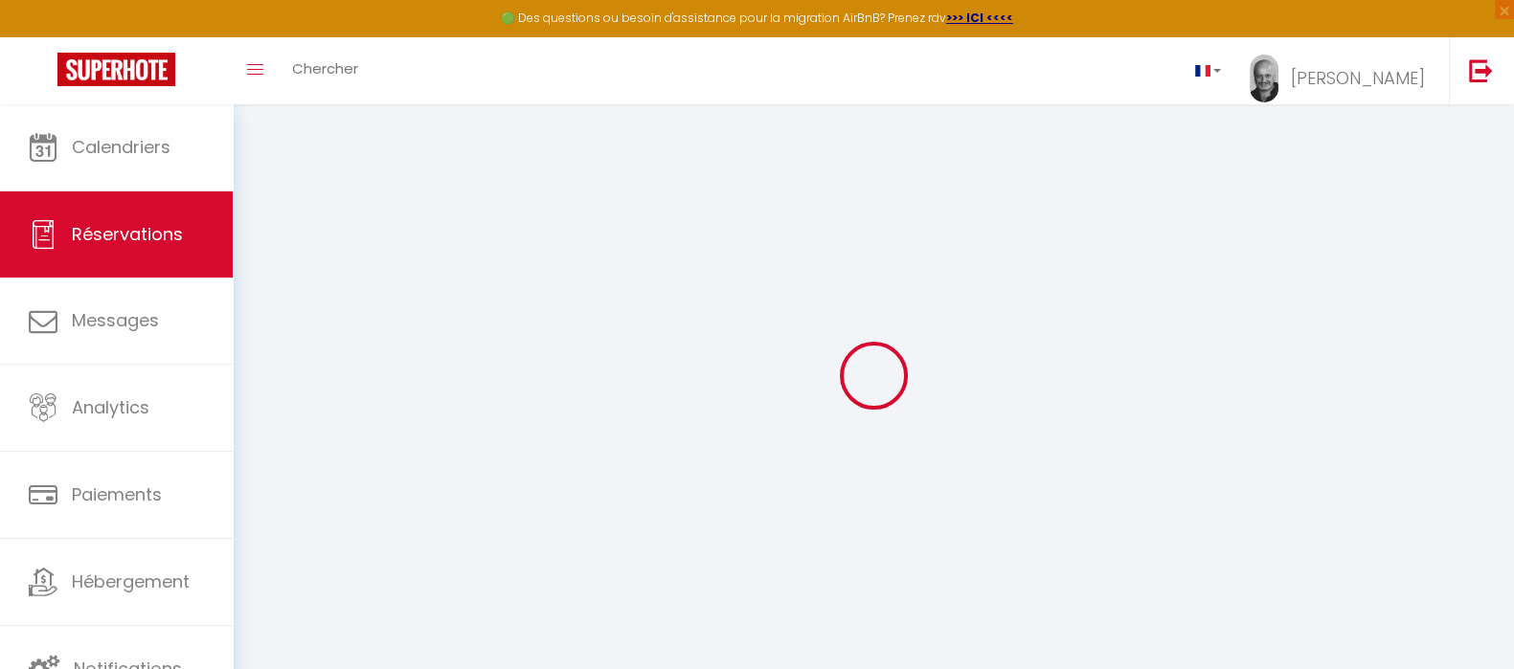
type input "[PERSON_NAME]"
type input "Zeterberg"
type input "[EMAIL_ADDRESS][DOMAIN_NAME]"
type input "[PHONE_NUMBER]"
type input "38448"
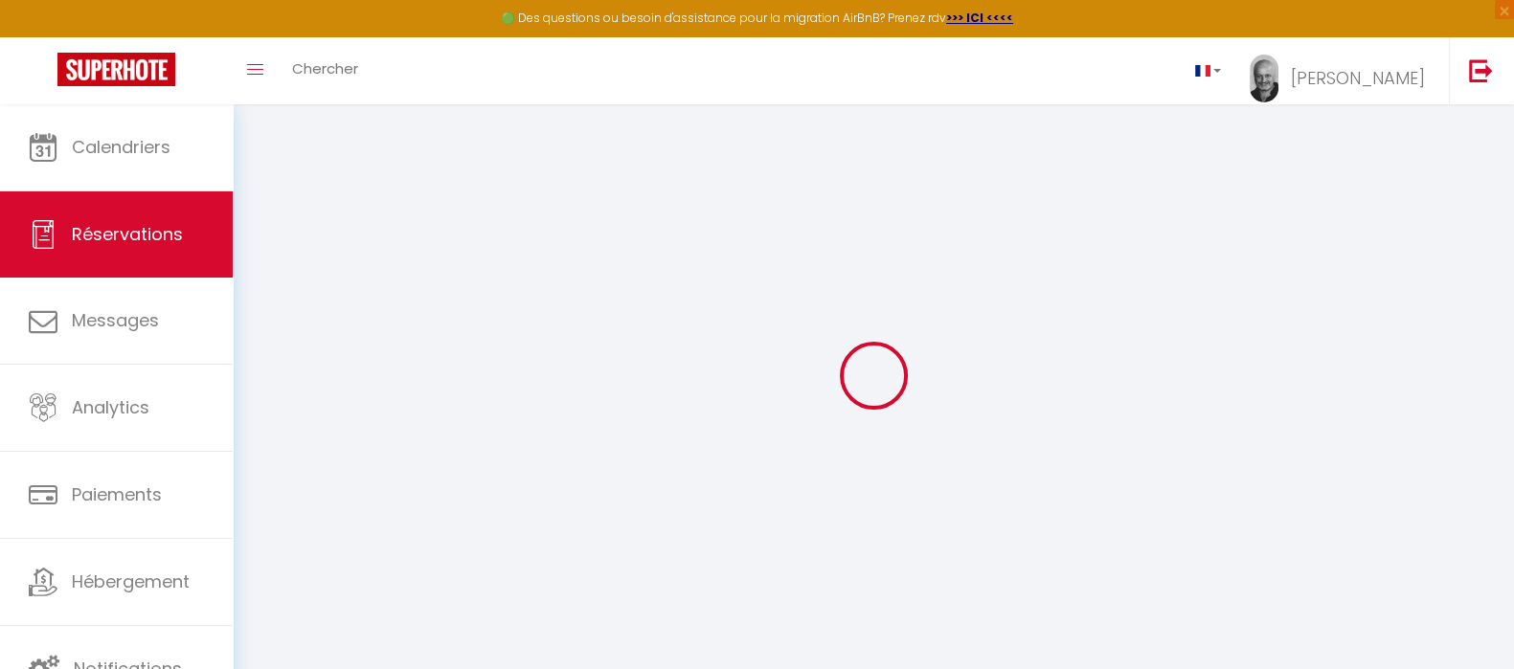
type input "[STREET_ADDRESS]"
type input "[GEOGRAPHIC_DATA]"
select select "DE"
type input "57.78"
type input "4.8100000000000005"
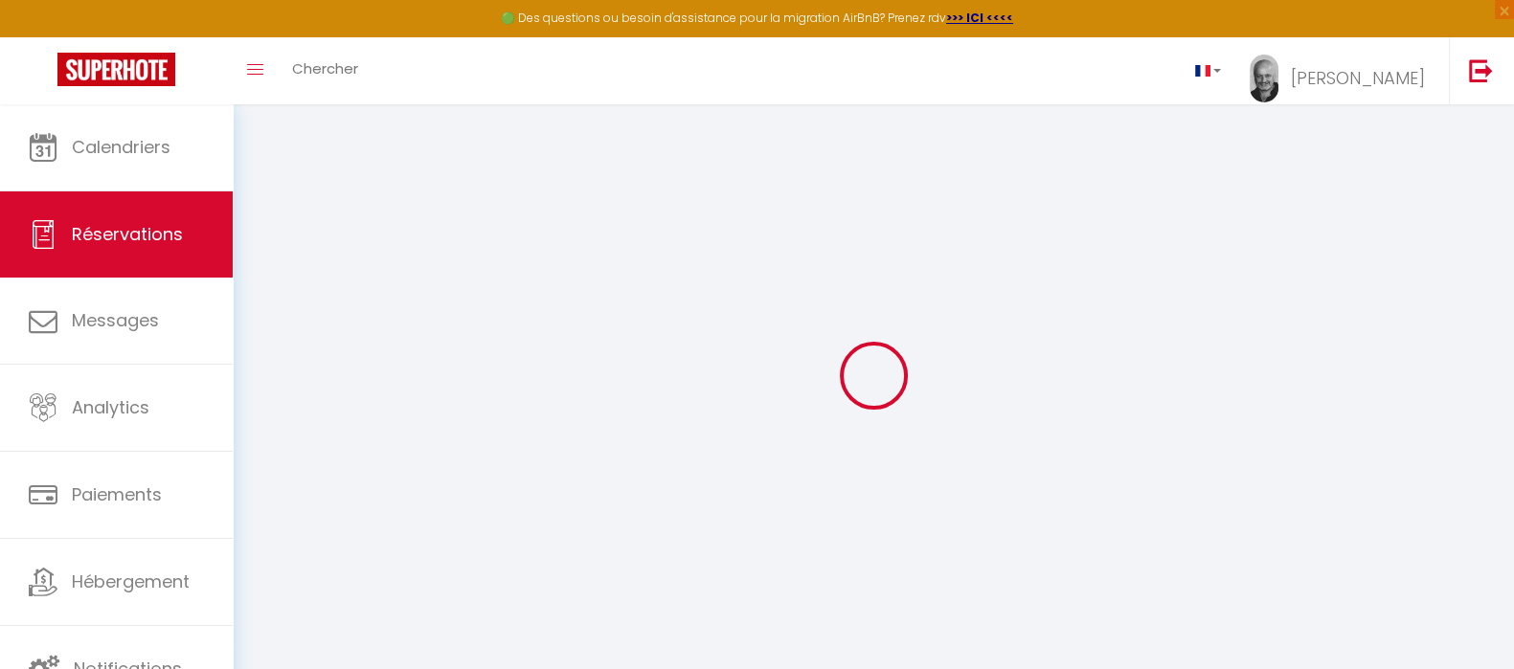
select select "43427"
select select "1"
select select
type input "2"
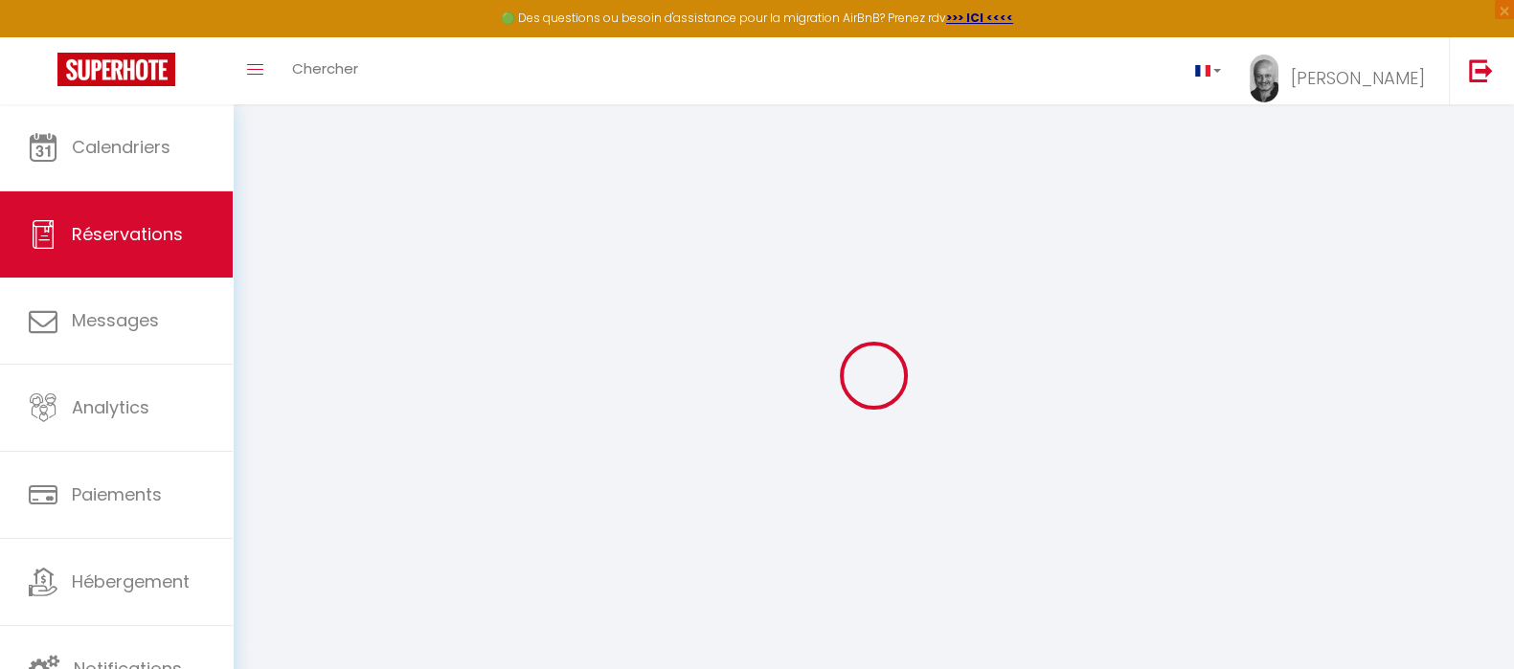
select select "12"
select select "15"
type input "300.9"
checkbox input "false"
select select "2"
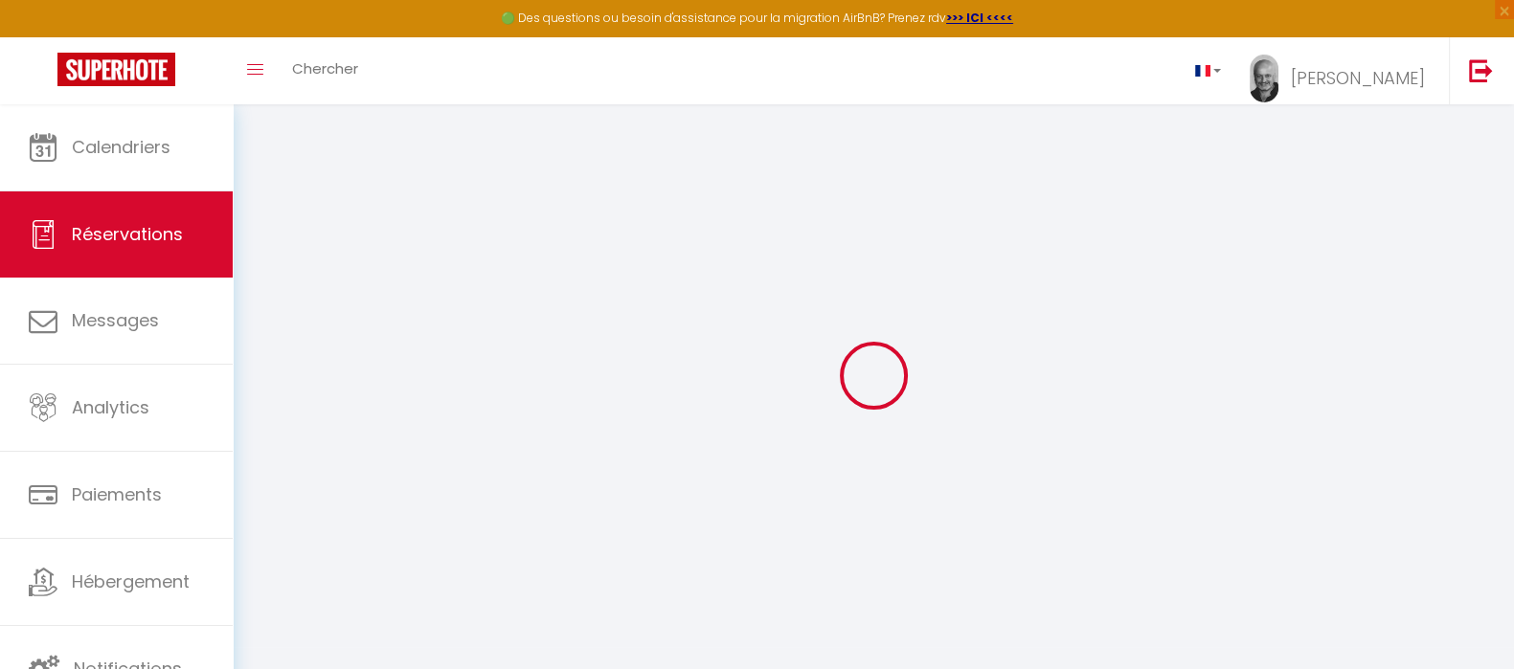
type input "0"
select select
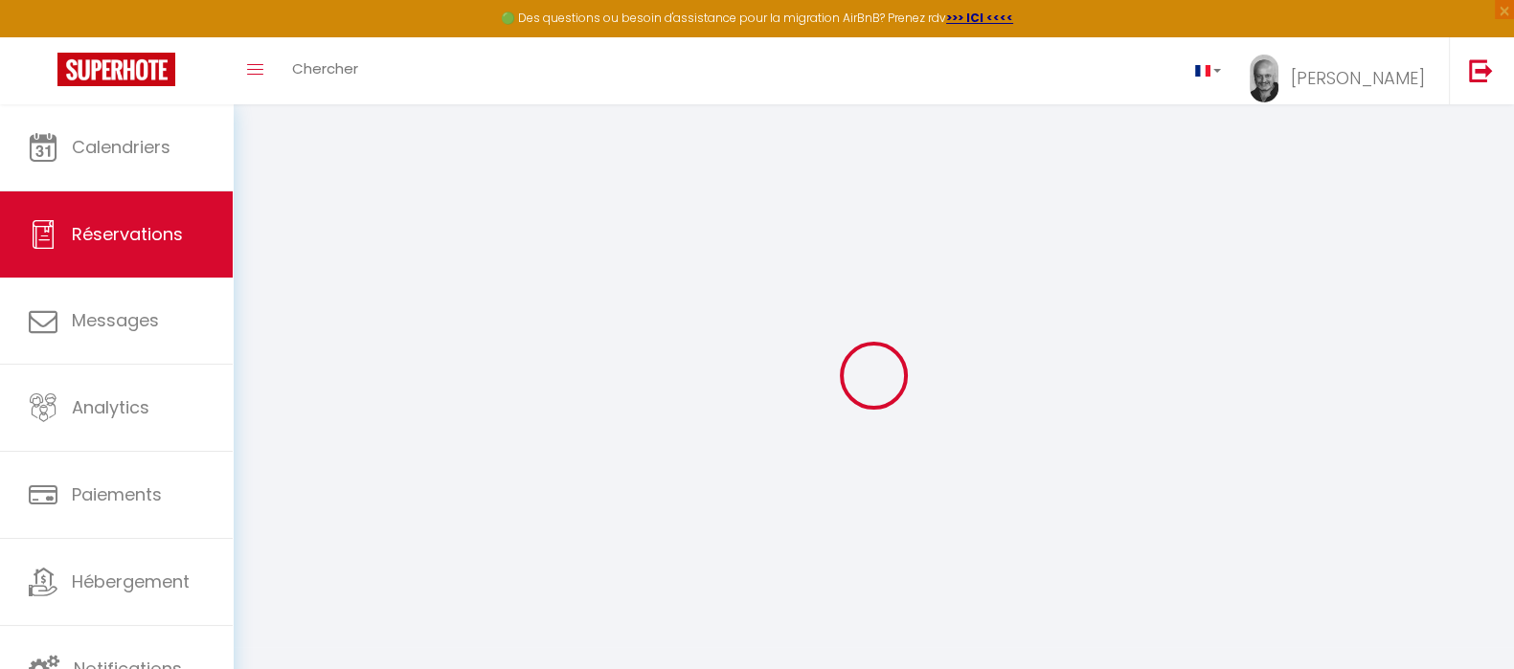
checkbox input "false"
select select
checkbox input "false"
select select
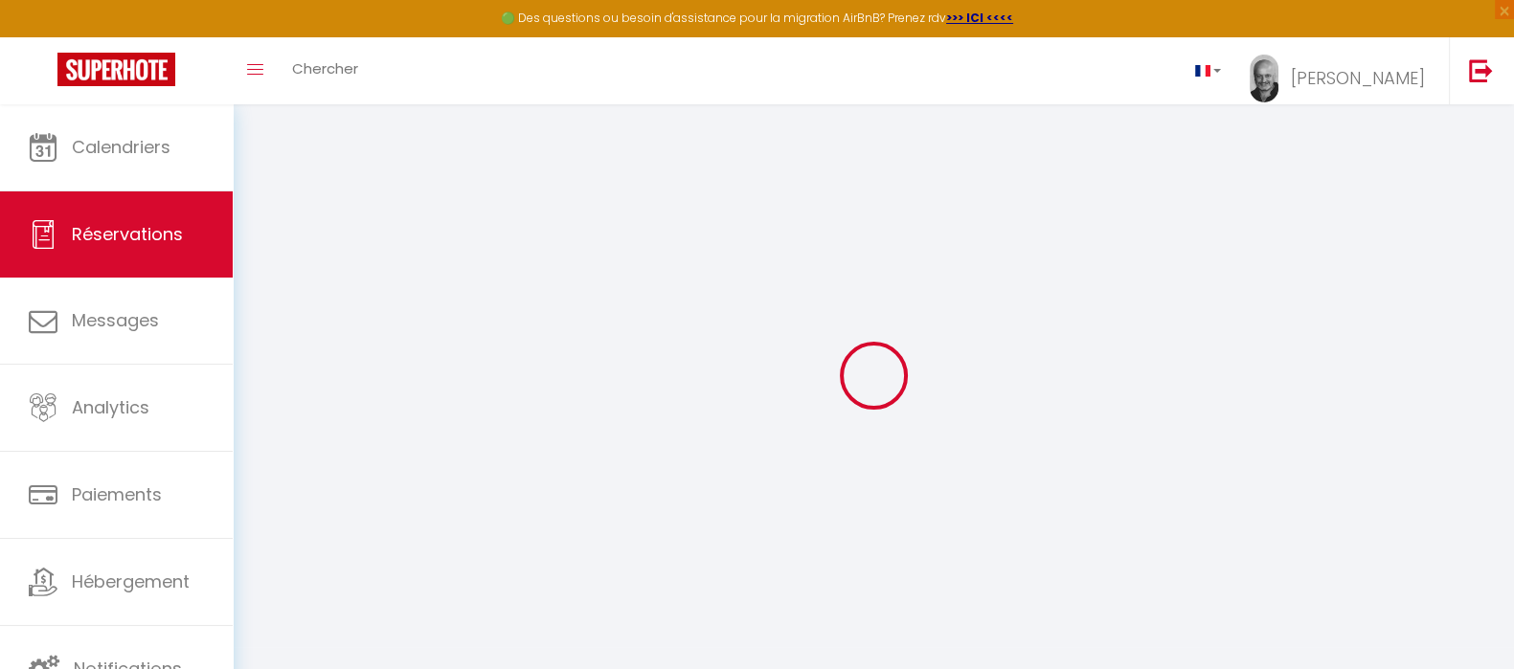
select select
checkbox input "false"
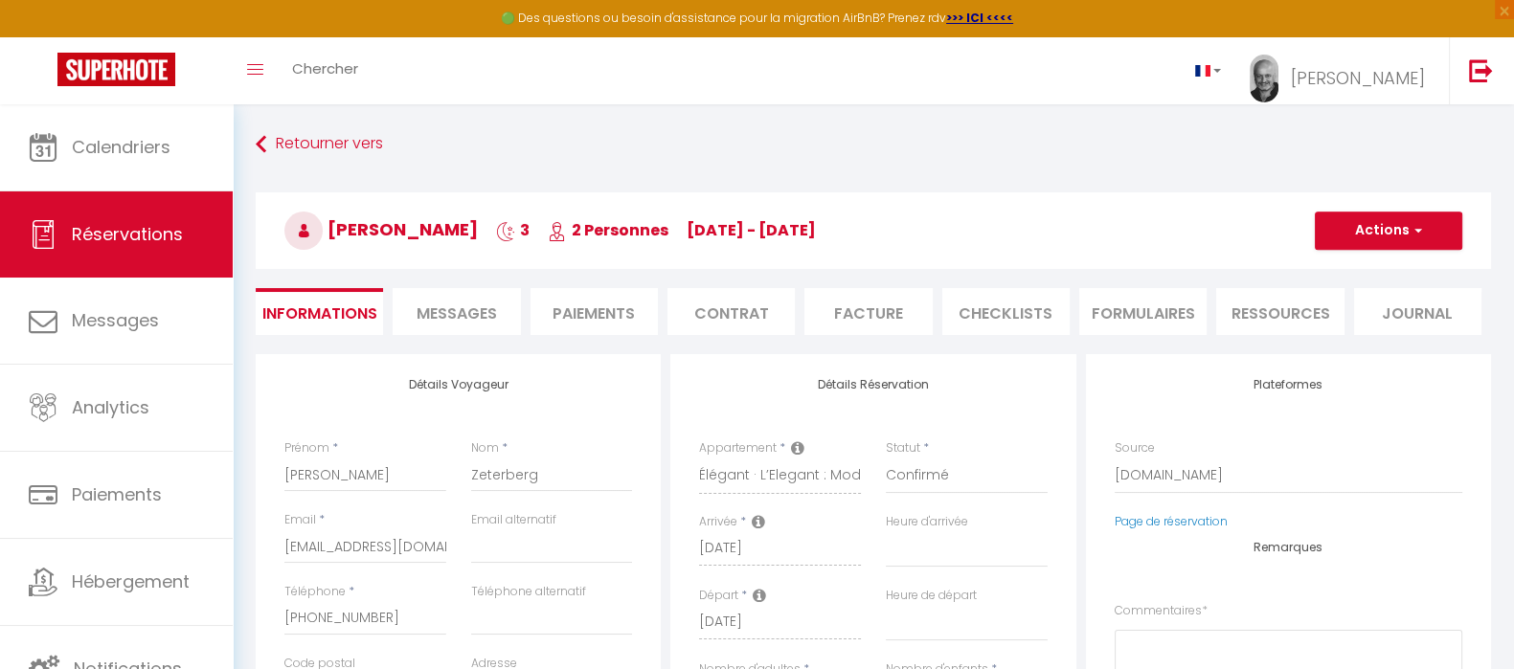
select select
checkbox input "false"
type textarea "** THIS RESERVATION HAS BEEN PRE-PAID ** BOOKING NOTE : Payment charge is EUR 4…"
type input "39"
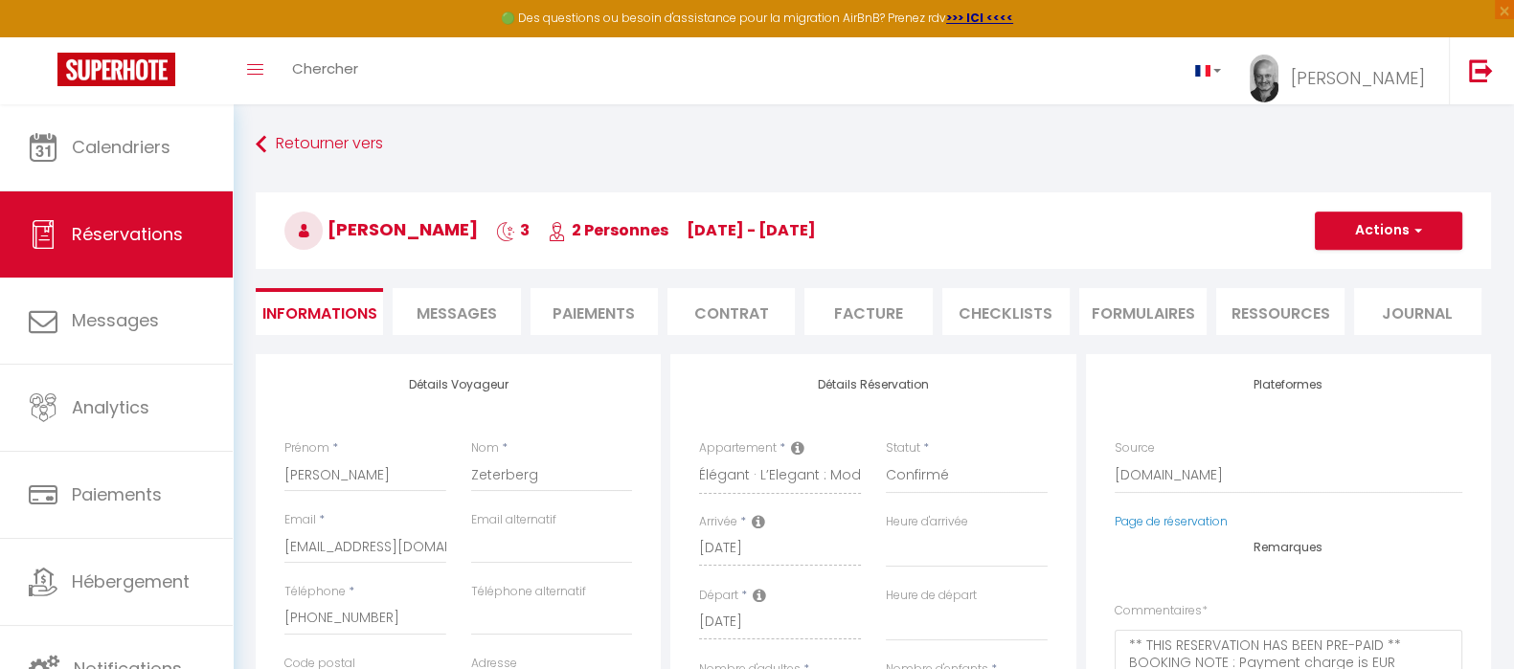
type input "3.96"
select select
checkbox input "false"
select select
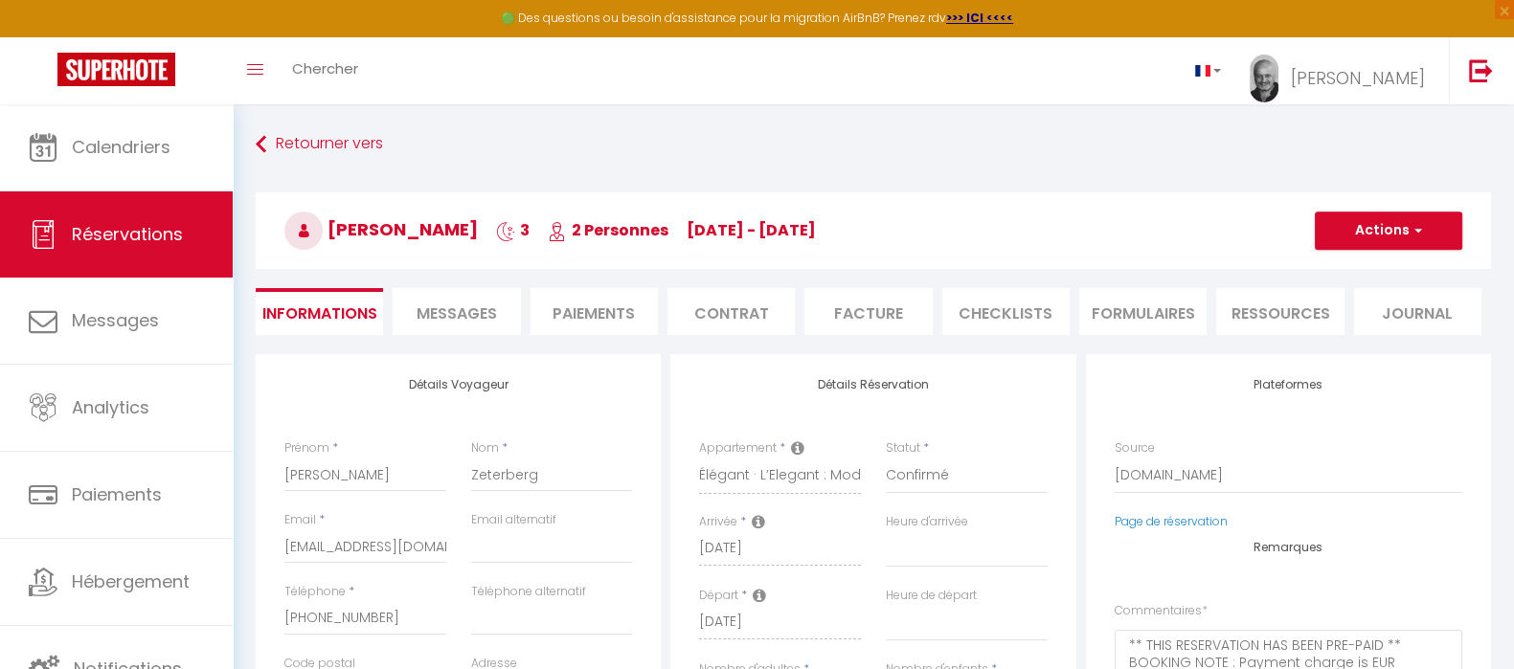
select select
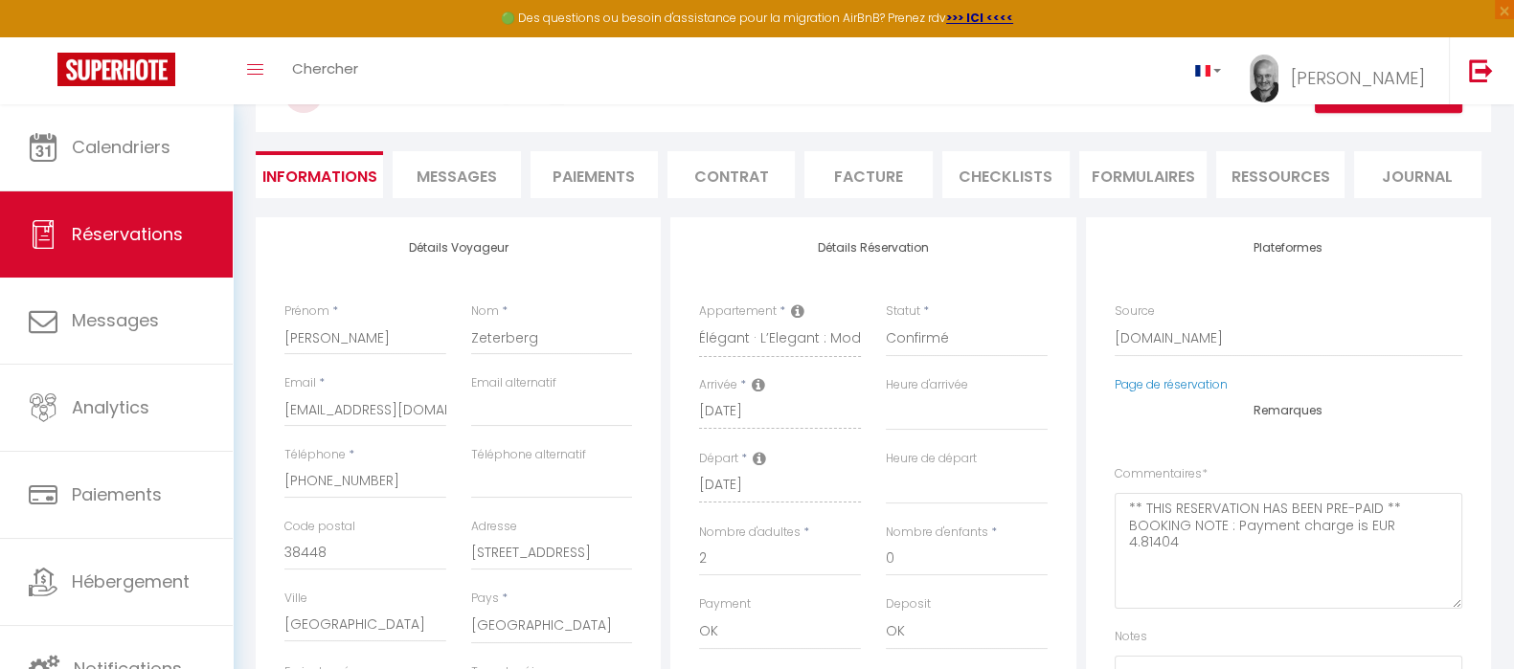
scroll to position [53, 0]
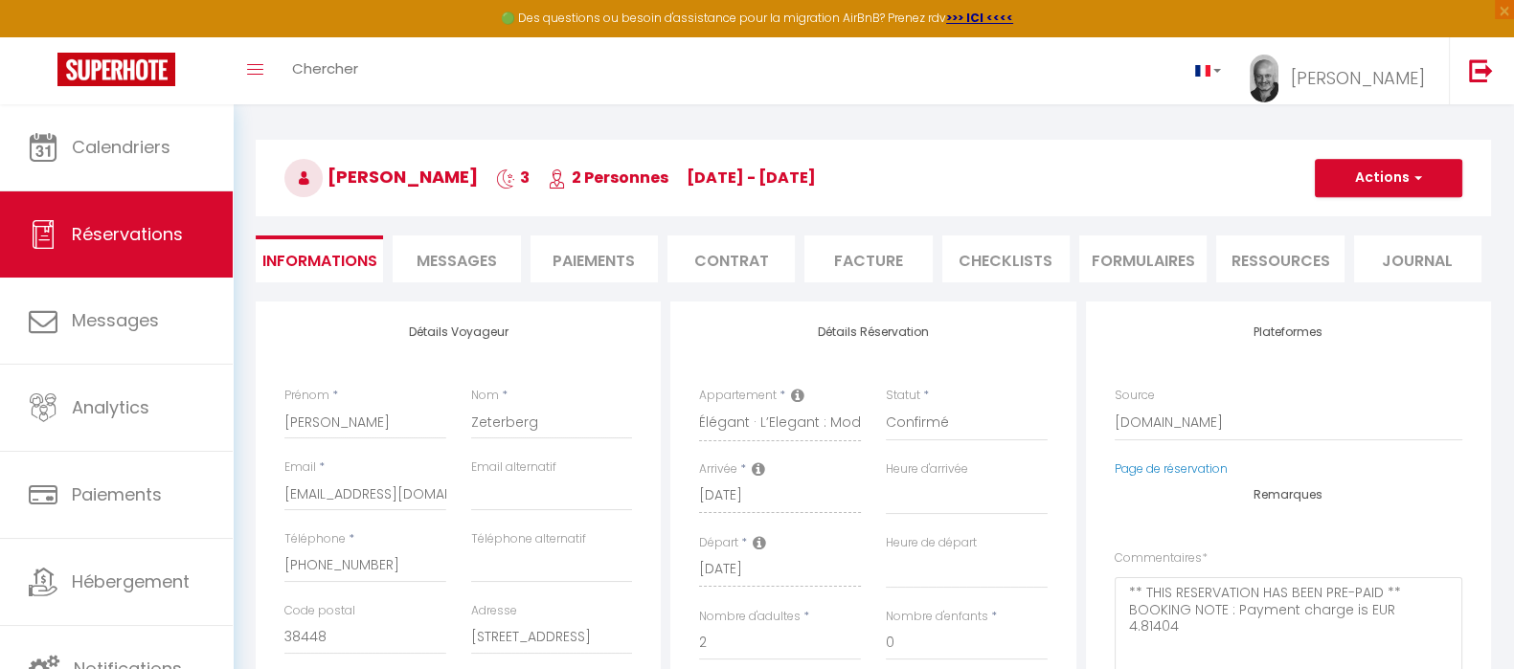
click at [585, 261] on li "Paiements" at bounding box center [594, 259] width 127 height 47
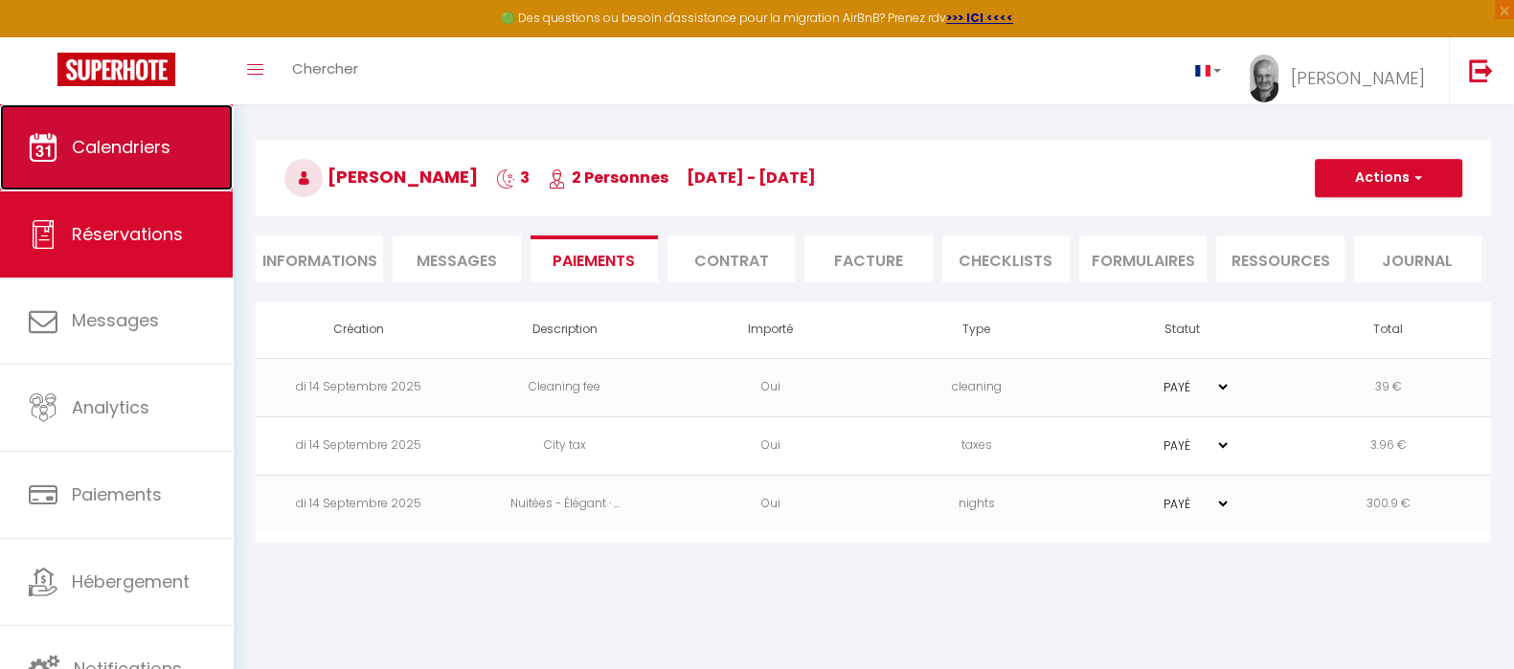
click at [76, 147] on span "Calendriers" at bounding box center [121, 147] width 99 height 24
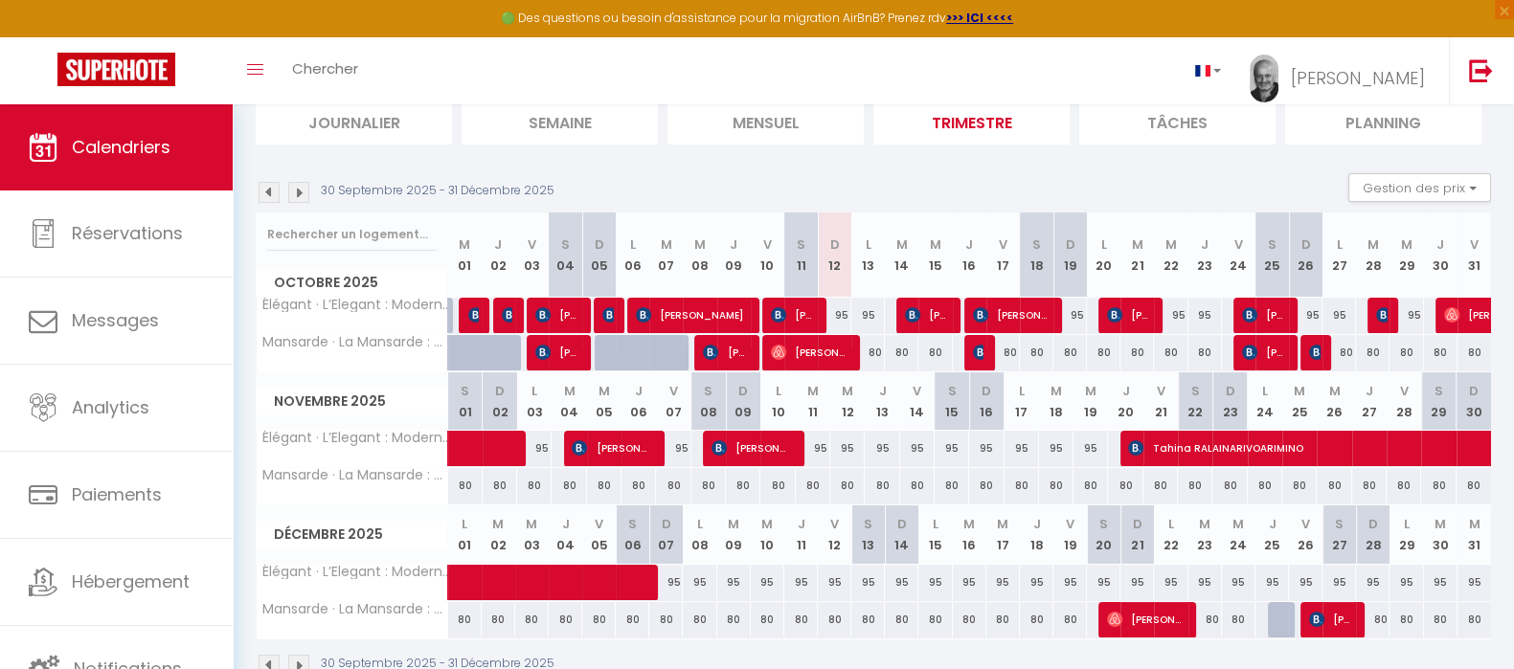
scroll to position [185, 0]
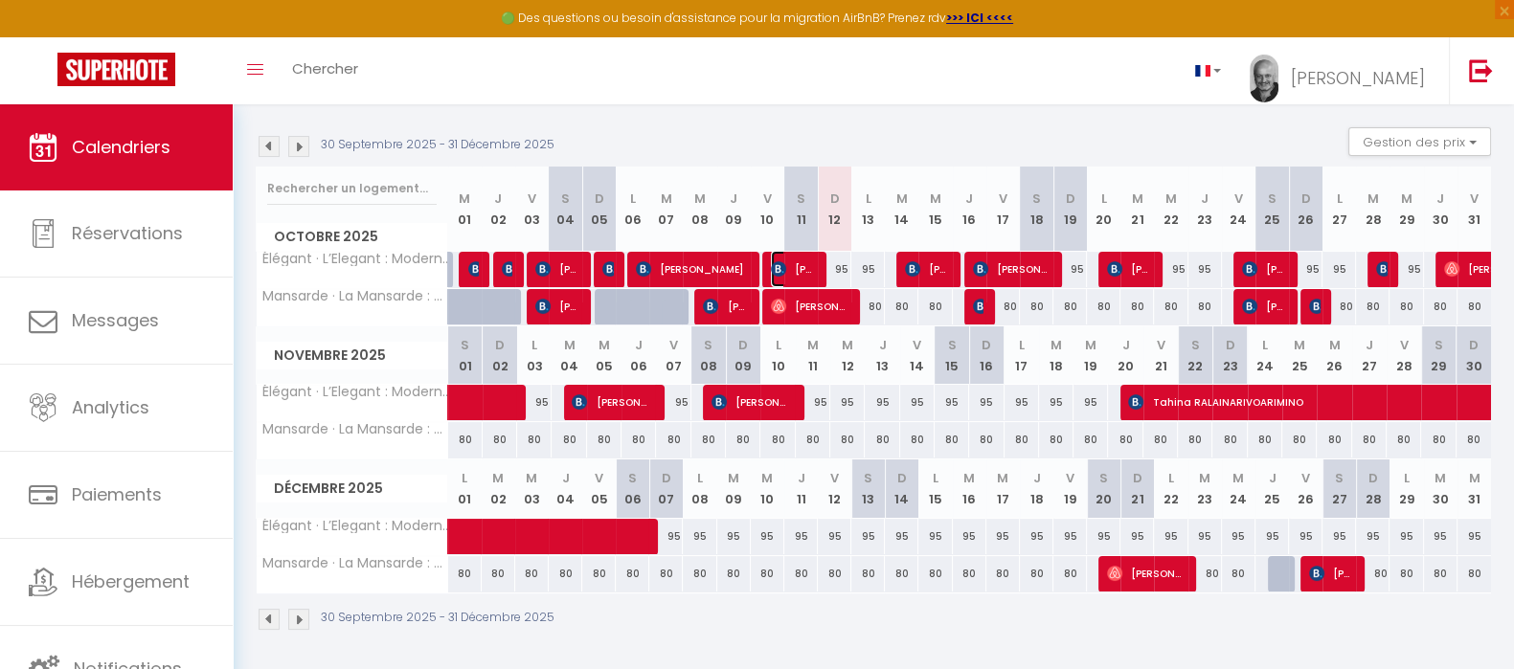
click at [794, 261] on span "[PERSON_NAME]" at bounding box center [793, 269] width 45 height 36
select select "OK"
select select "0"
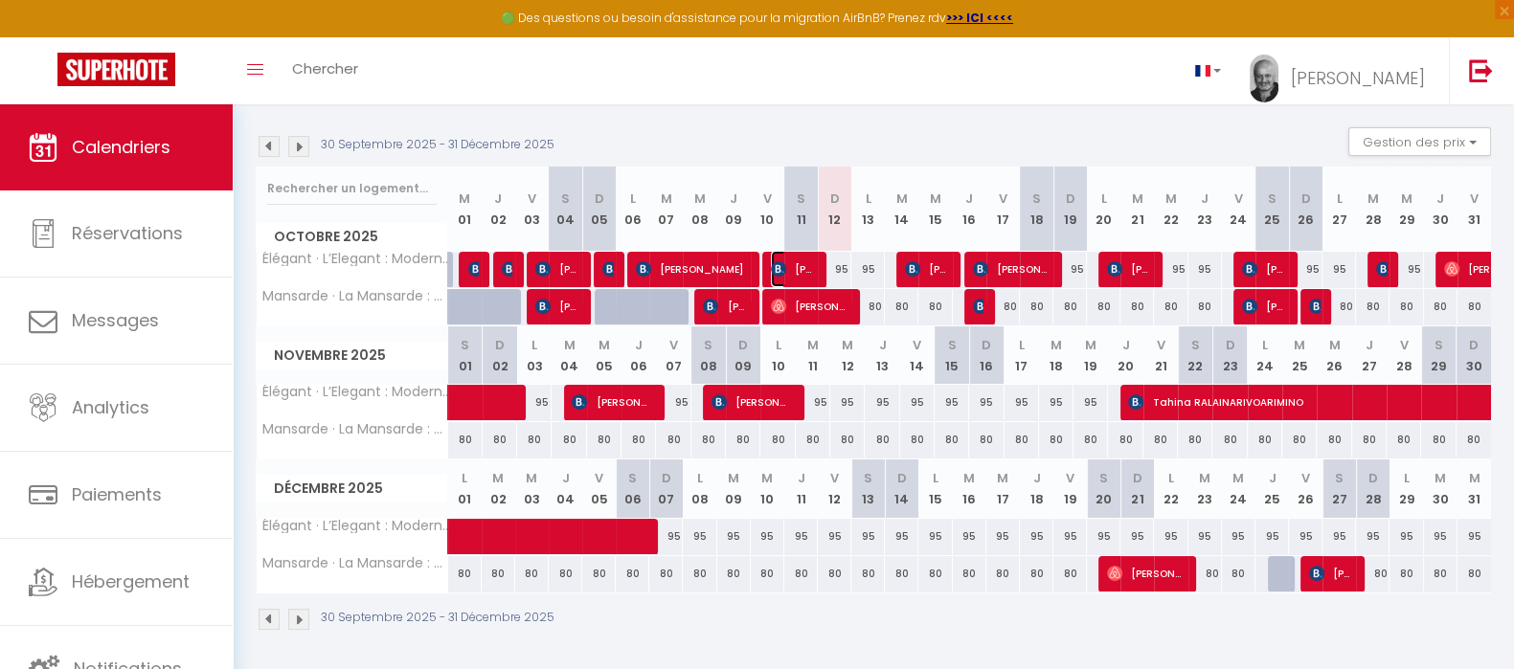
select select "1"
select select
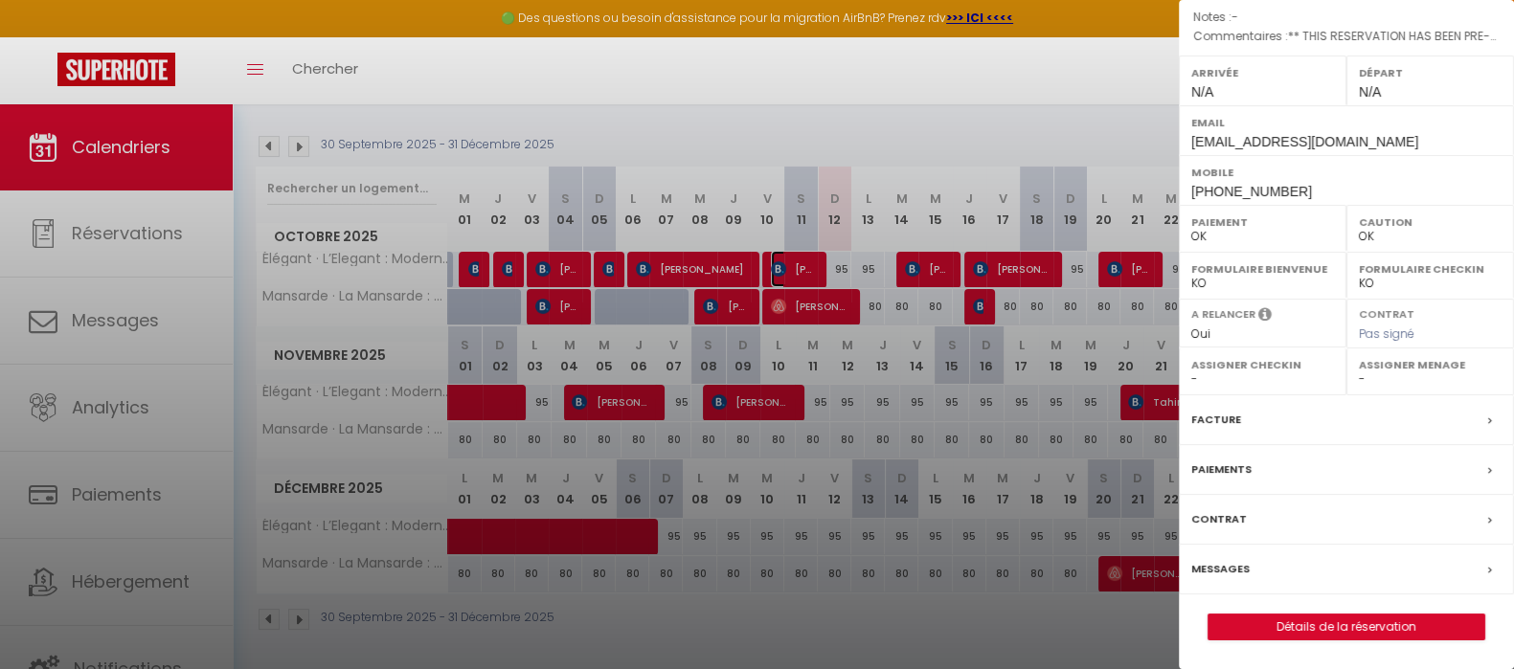
scroll to position [269, 0]
click at [1369, 625] on link "Détails de la réservation" at bounding box center [1347, 627] width 276 height 25
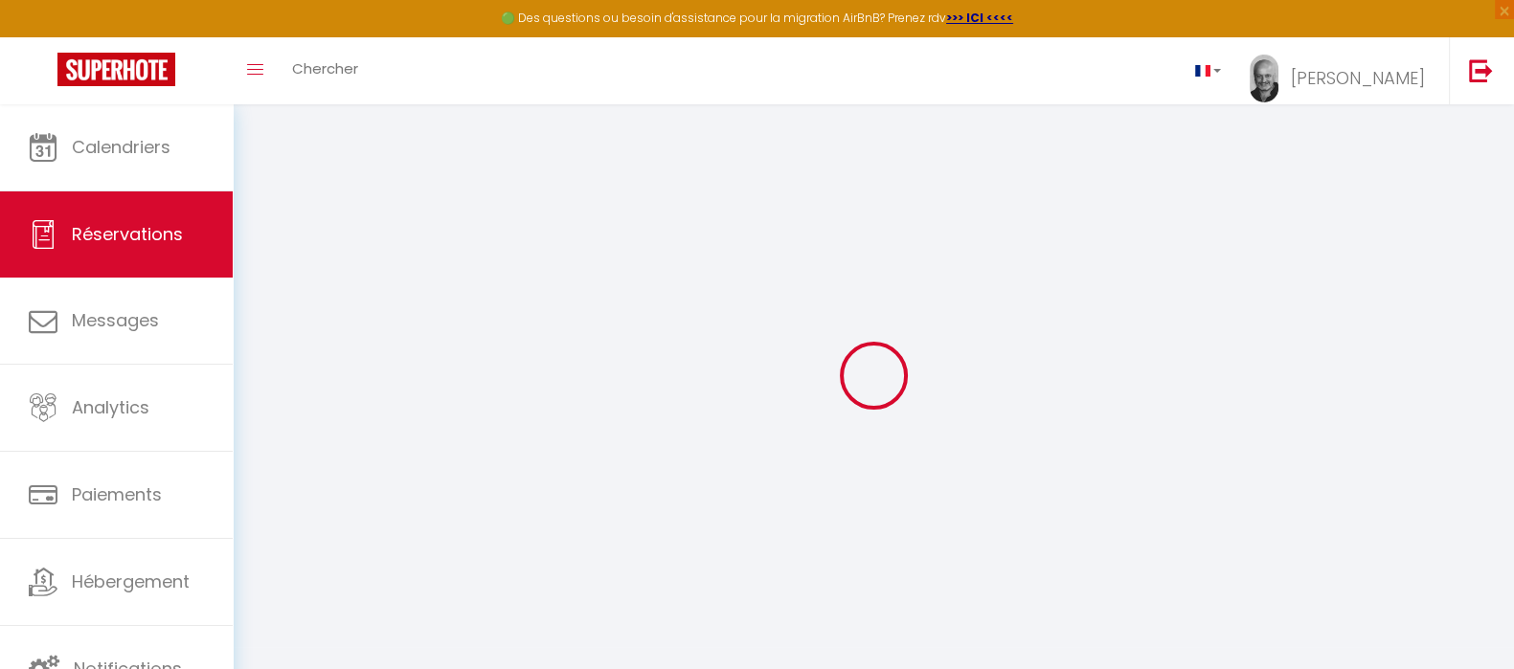
type input "[PERSON_NAME]"
type input "Kandin"
type input "[EMAIL_ADDRESS][DOMAIN_NAME]"
type input "[PHONE_NUMBER]"
type input "[STREET_ADDRESS][PERSON_NAME]"
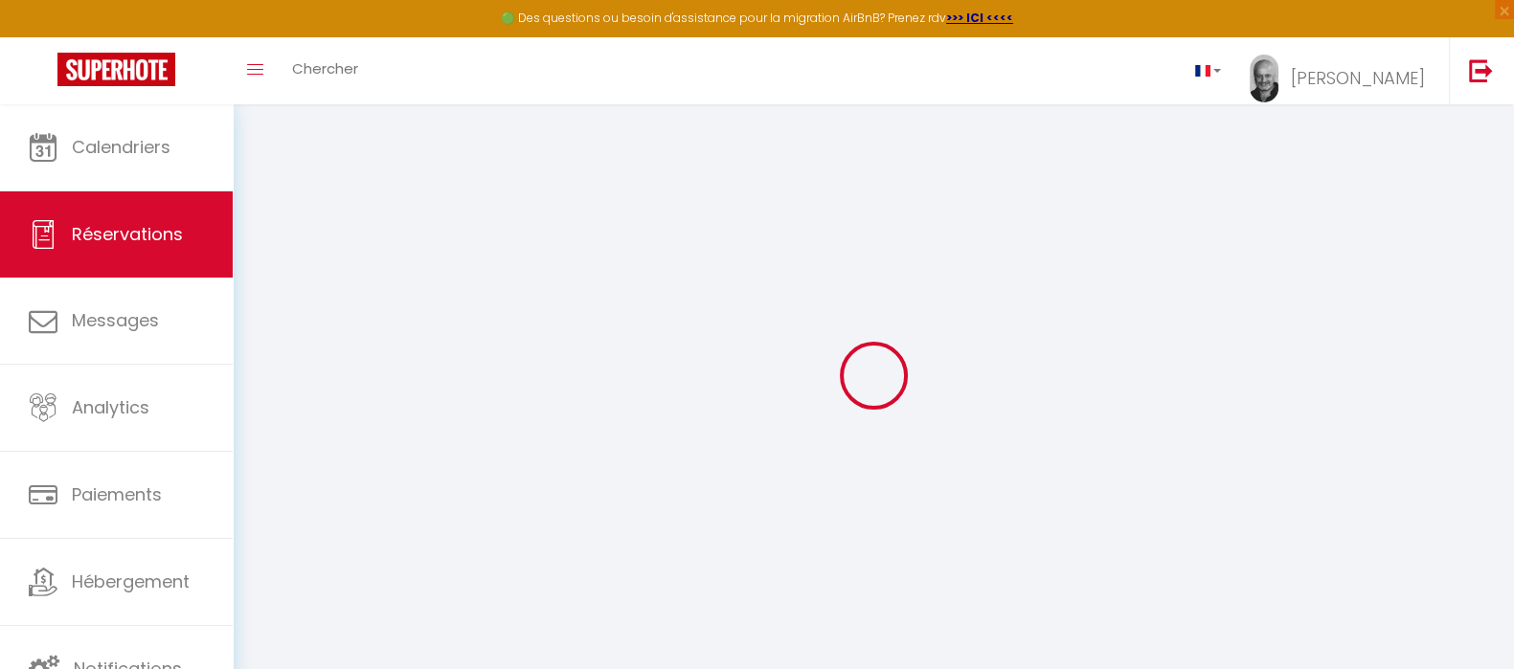
type input "Annecy."
select select "FR"
type input "45.36"
type input "3.81"
select select "43427"
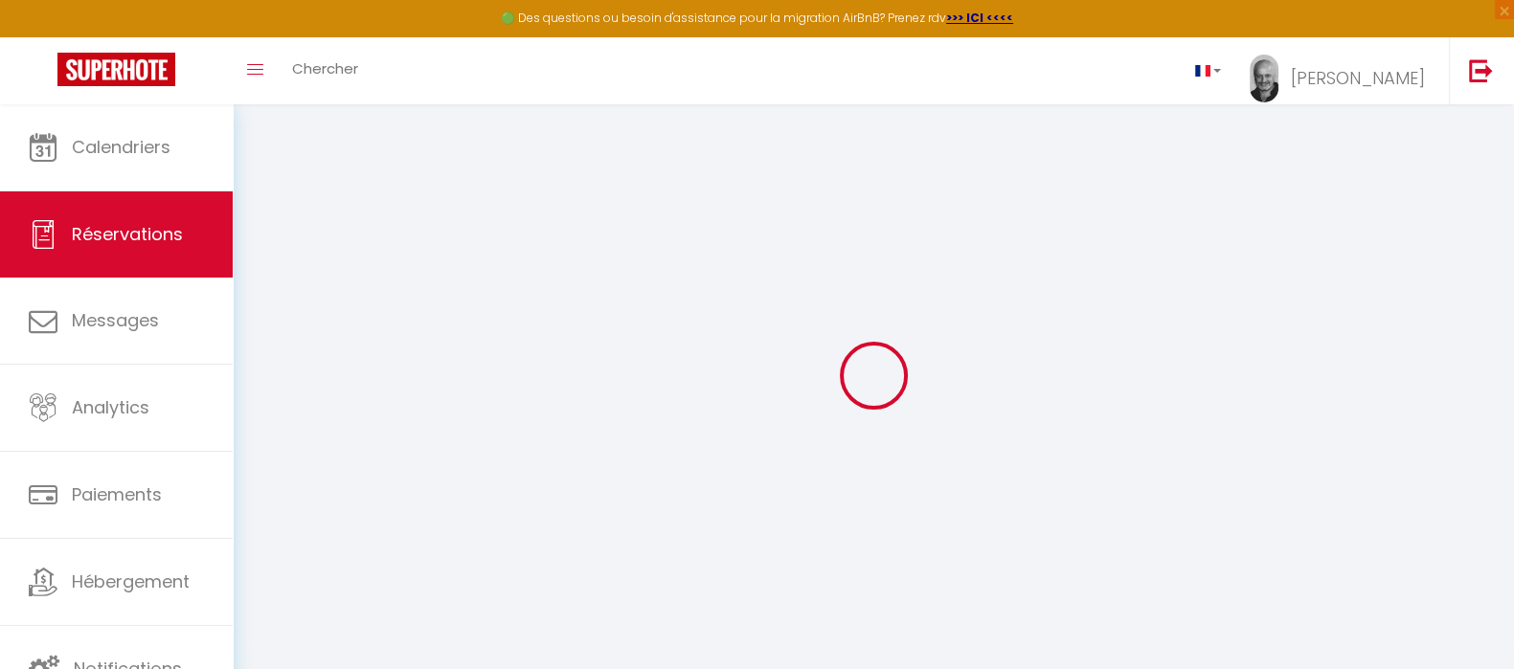
select select "1"
select select
type input "4"
select select "12"
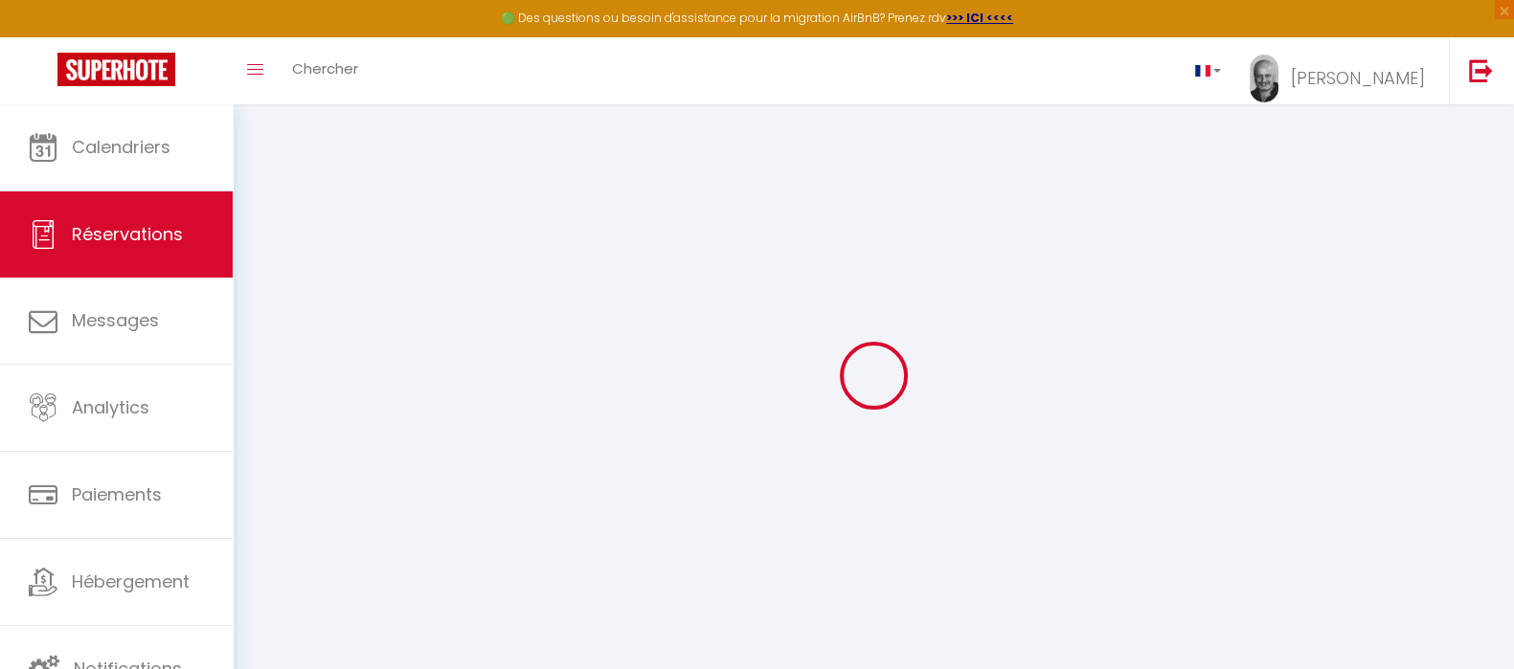
select select "15"
type input "227.8"
checkbox input "false"
select select "2"
type input "0"
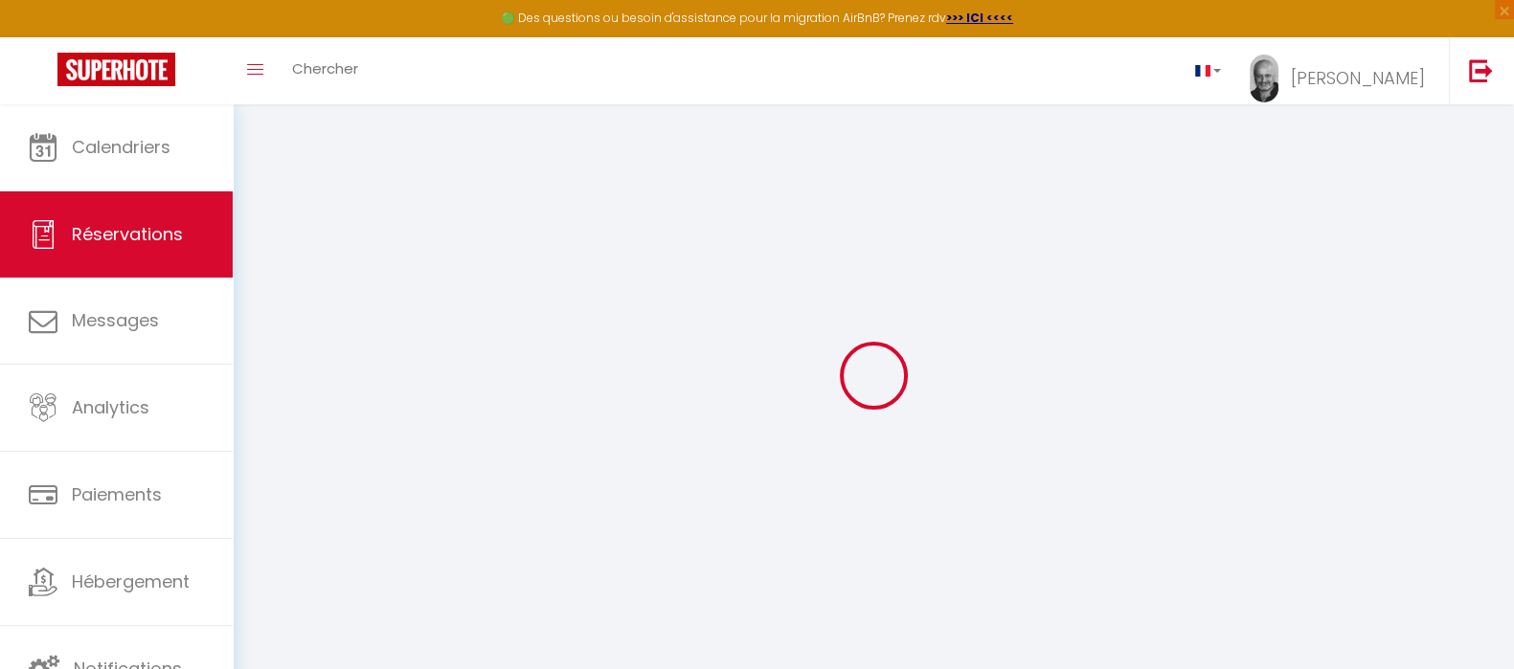
type input "0"
select select
checkbox input "false"
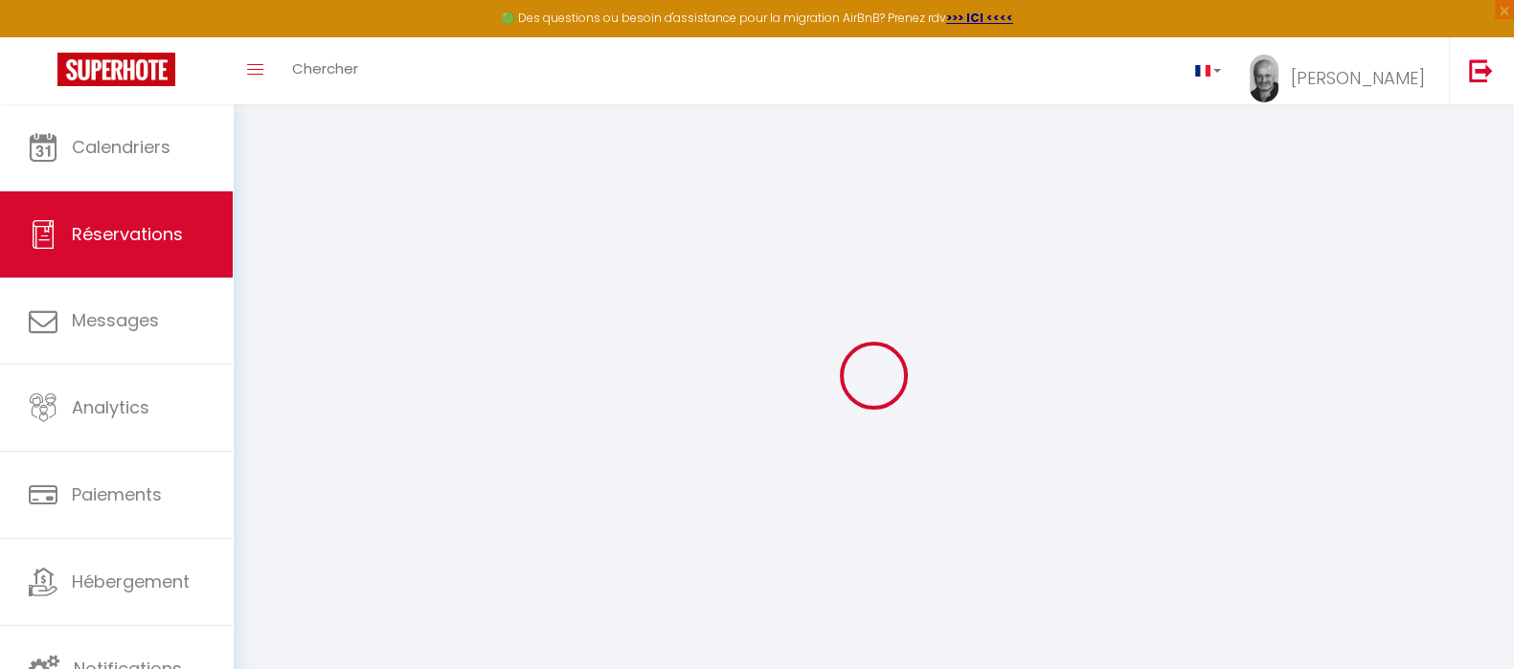
select select
checkbox input "false"
select select
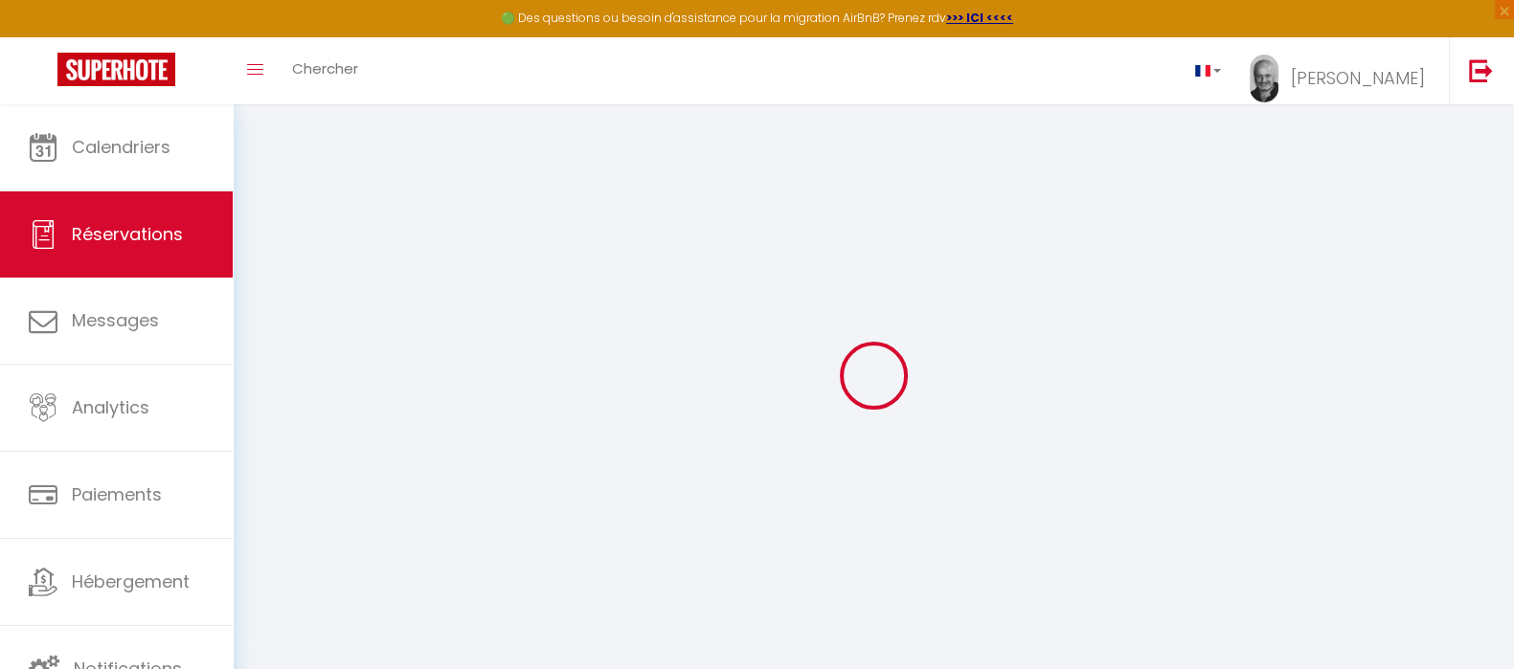
checkbox input "false"
select select
checkbox input "false"
type textarea "** THIS RESERVATION HAS BEEN PRE-PAID ** BOOKING NOTE : Payment charge is EUR 3…"
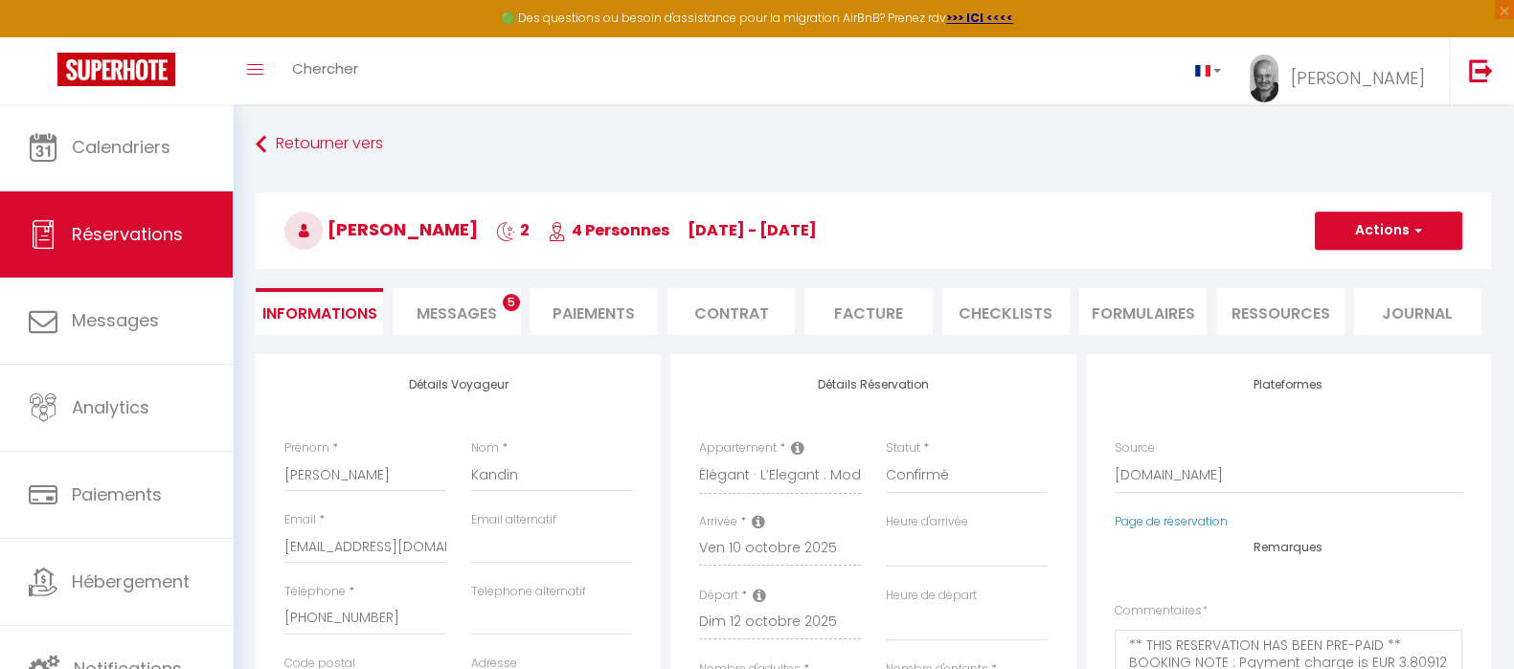
type input "39"
type input "5.28"
select select
checkbox input "false"
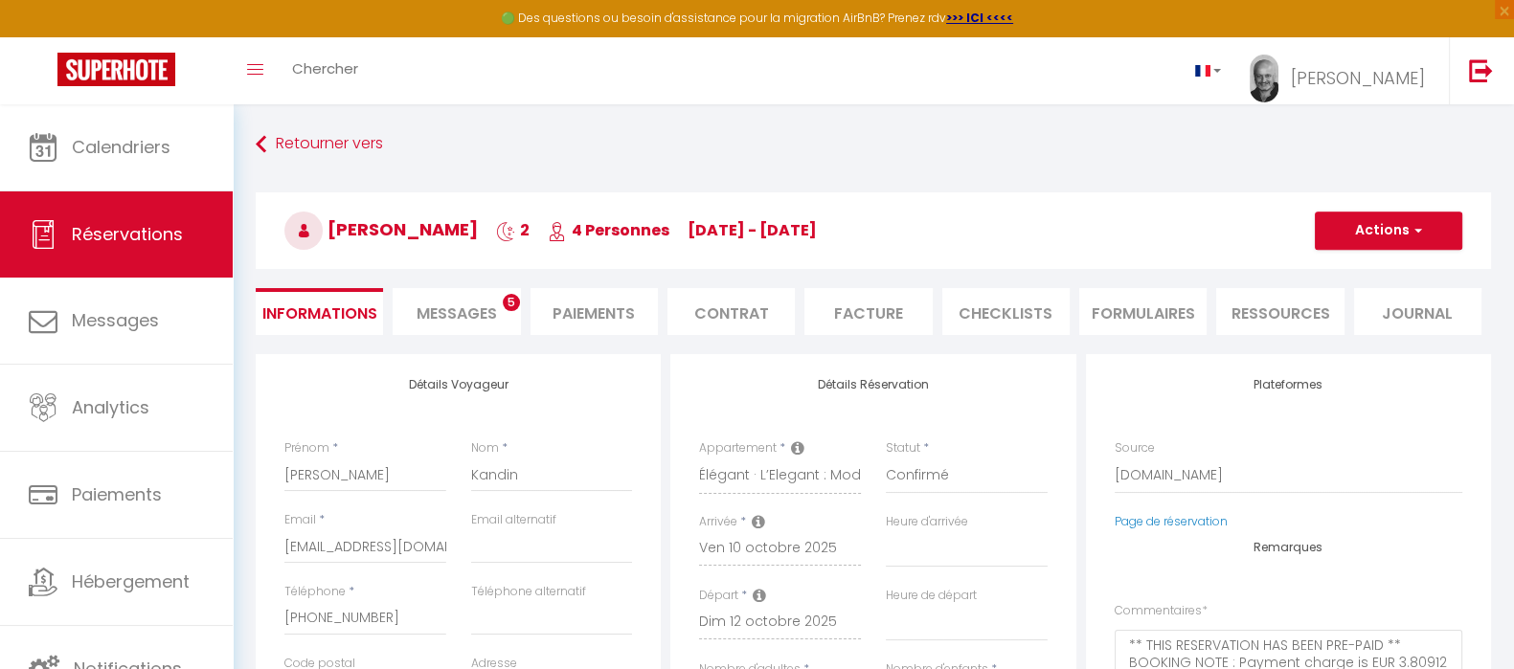
select select
click at [463, 311] on span "Messages" at bounding box center [457, 314] width 80 height 22
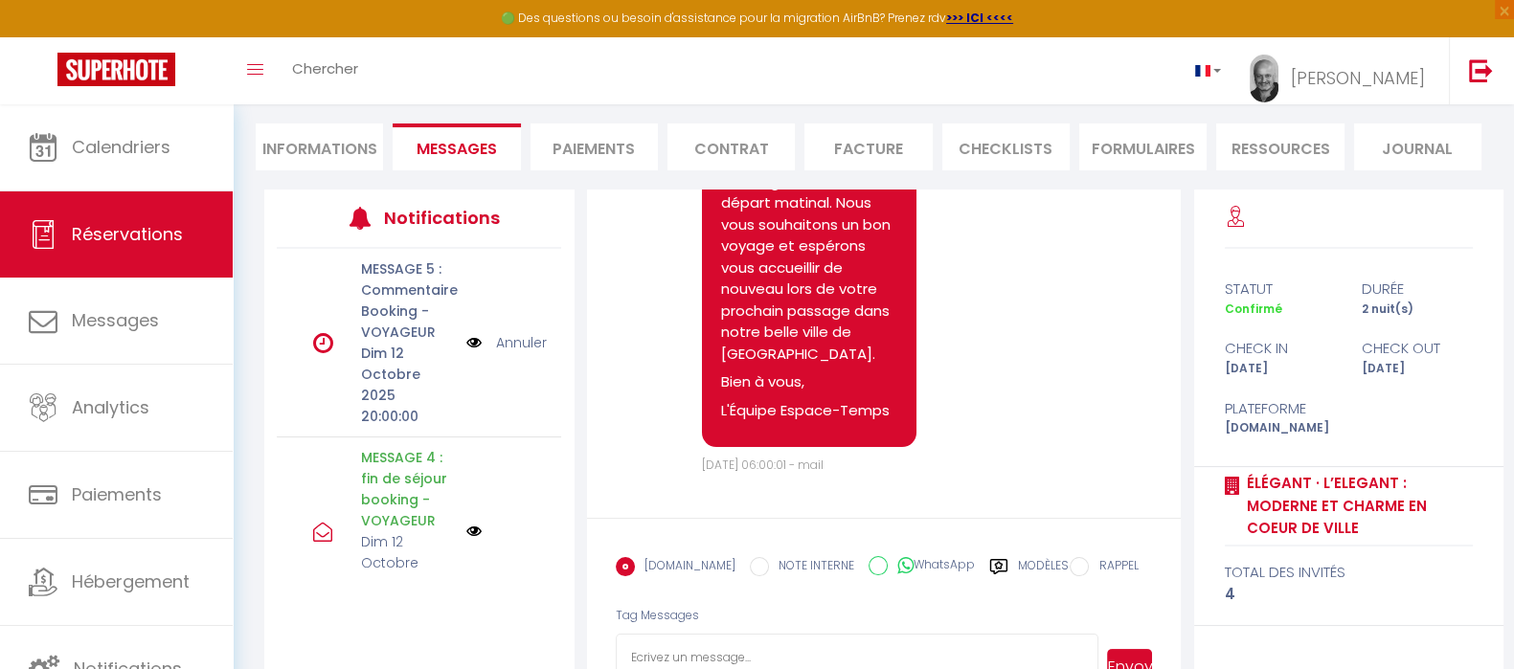
scroll to position [112, 0]
